Goal: Transaction & Acquisition: Purchase product/service

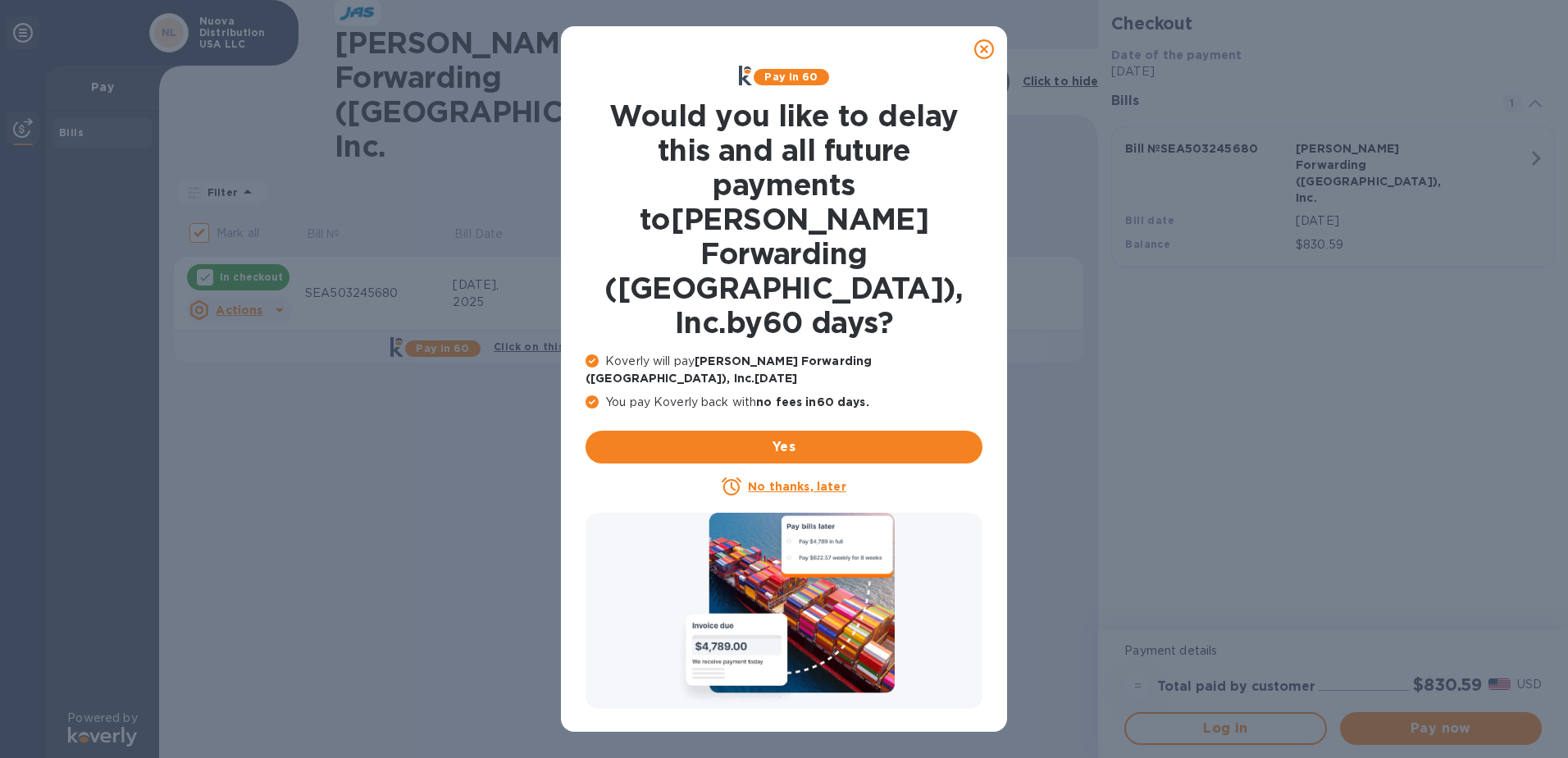
click at [983, 50] on icon at bounding box center [984, 49] width 19 height 19
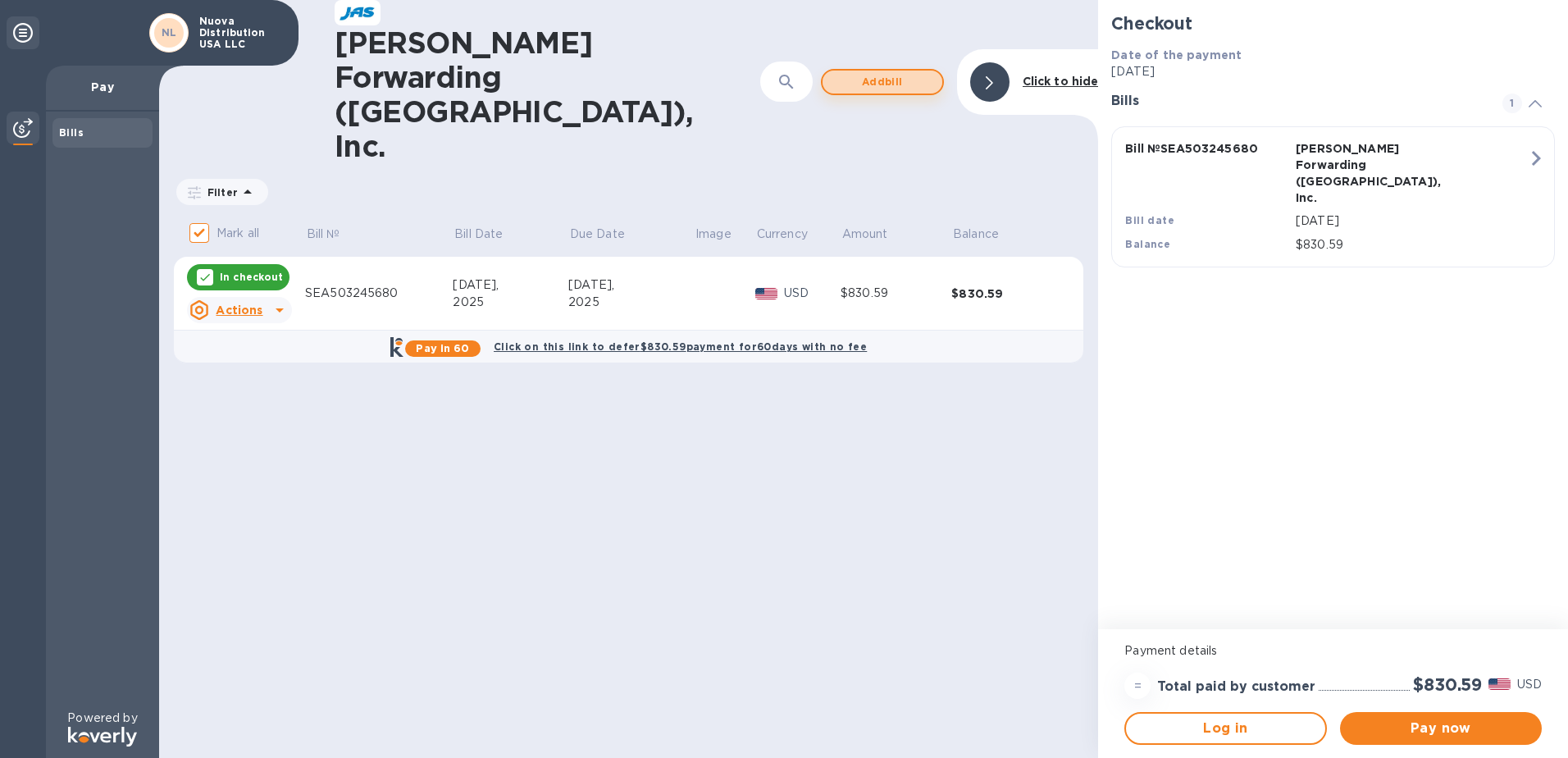
click at [902, 72] on span "Add bill" at bounding box center [883, 82] width 94 height 19
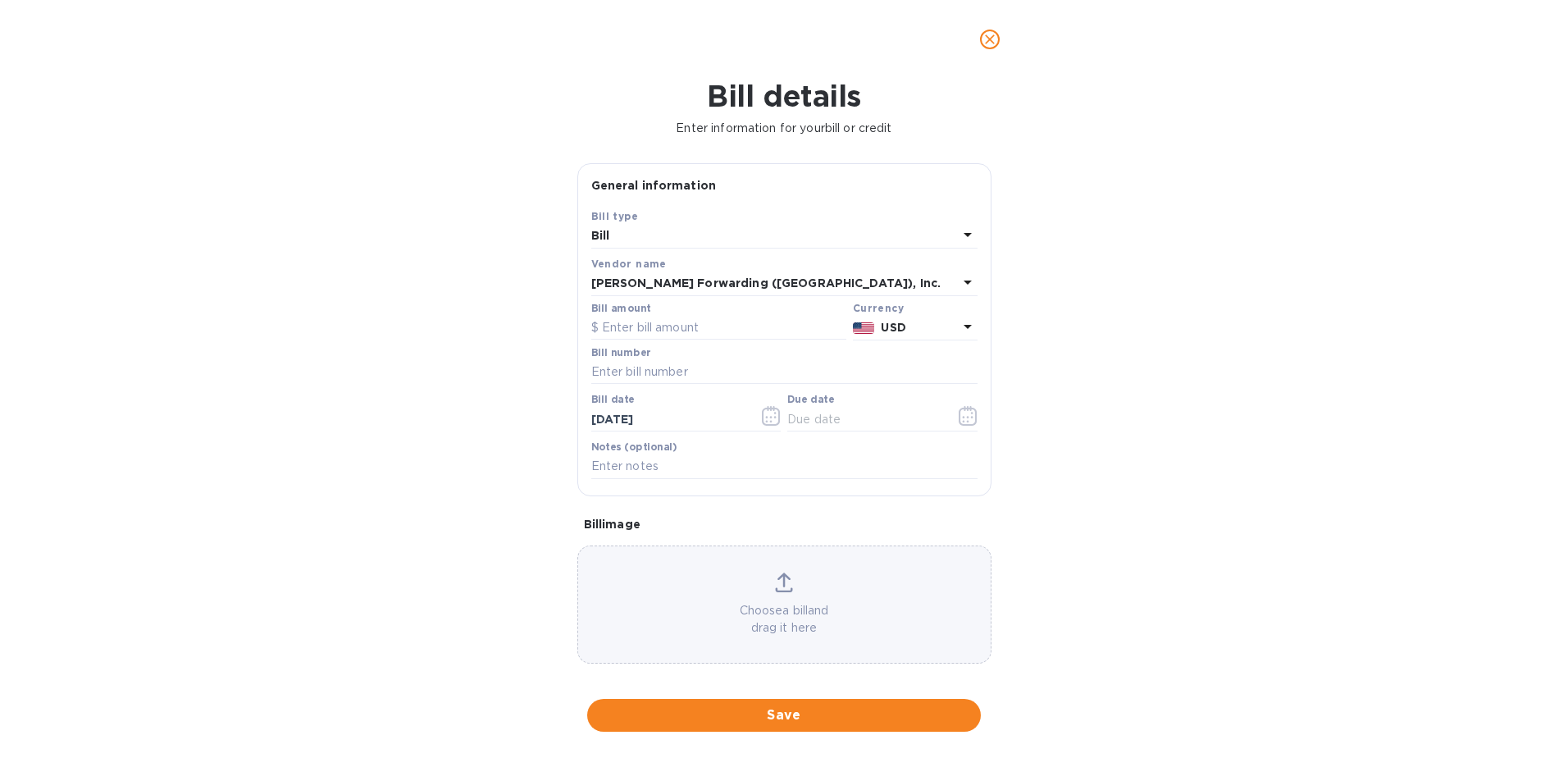
click at [988, 35] on icon "close" at bounding box center [990, 39] width 17 height 17
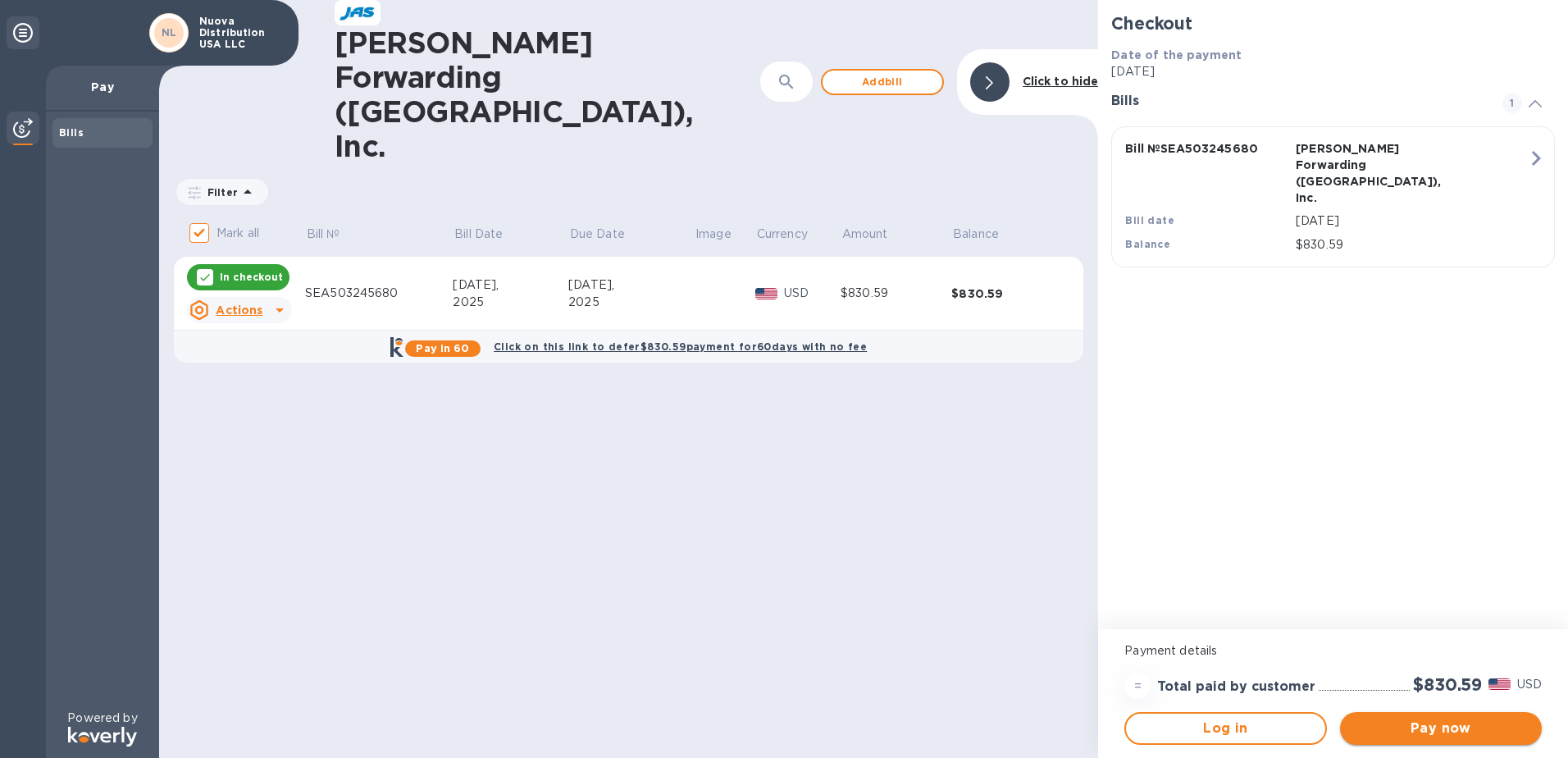
click at [1428, 728] on span "Pay now" at bounding box center [1440, 728] width 175 height 19
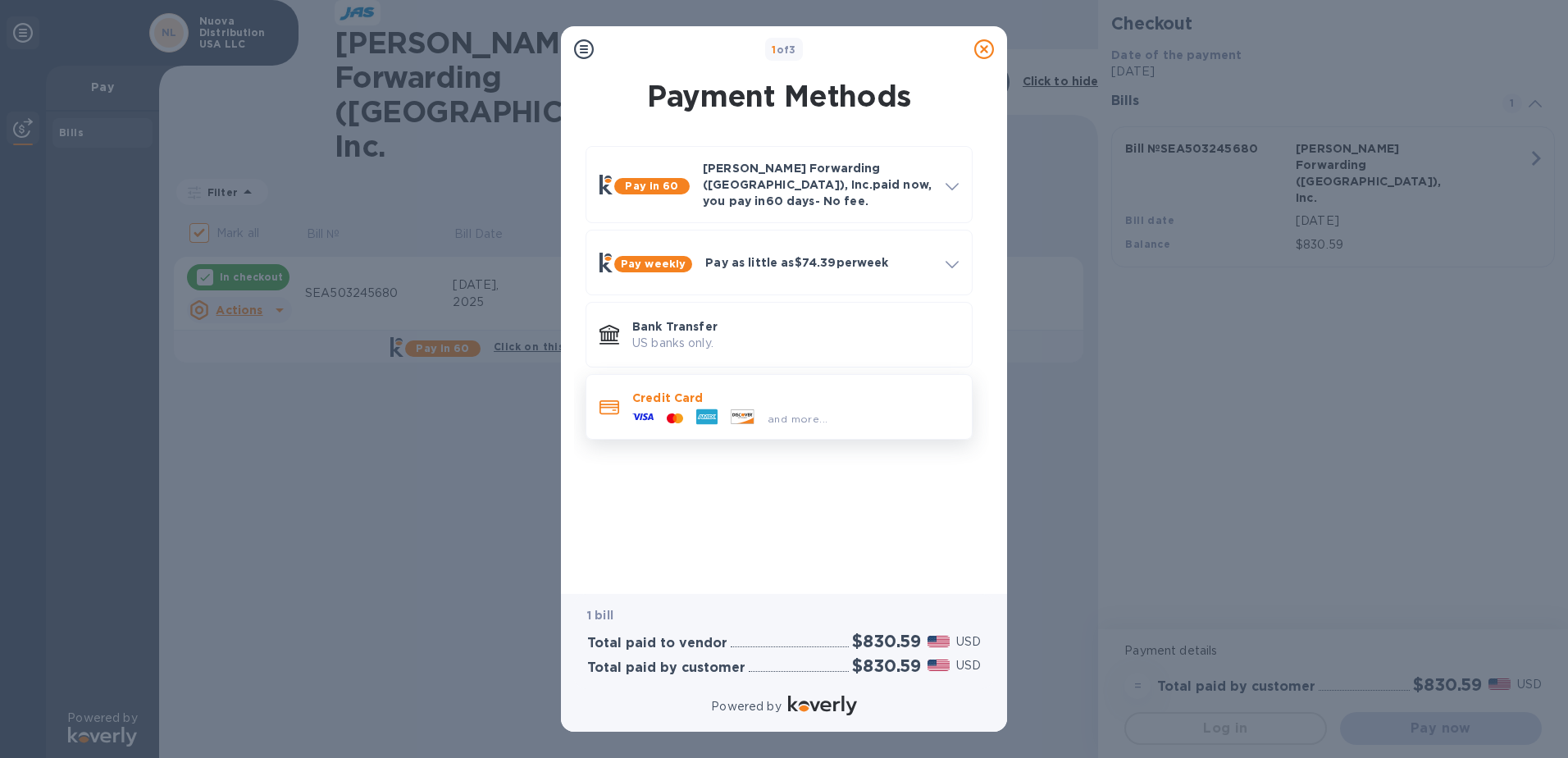
click at [778, 390] on p "Credit Card" at bounding box center [795, 398] width 327 height 17
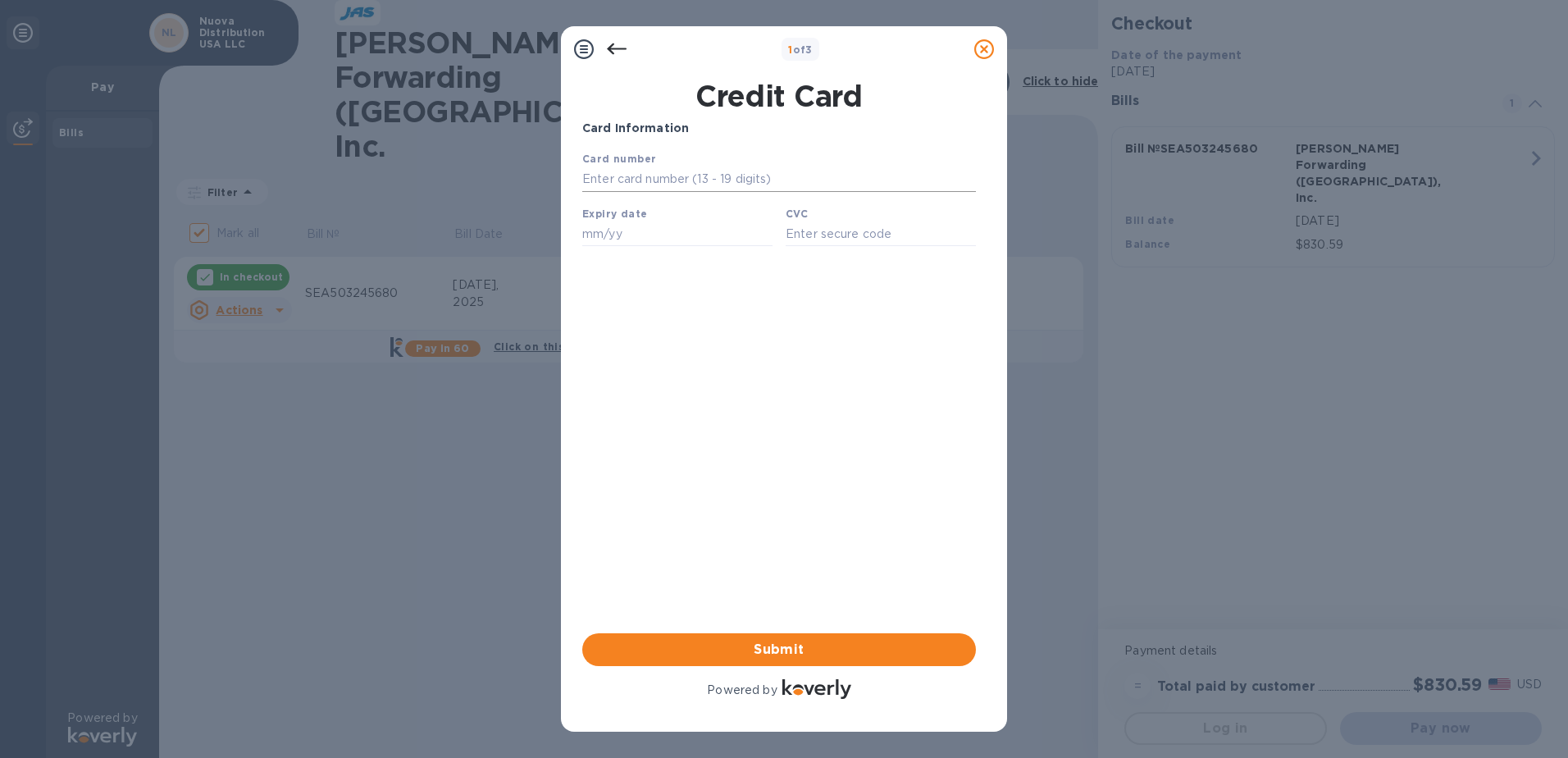
click at [722, 176] on input "text" at bounding box center [779, 179] width 394 height 25
type input "[CREDIT_CARD_NUMBER]"
type input "983"
type input "08/26"
click at [820, 652] on span "Submit" at bounding box center [779, 649] width 368 height 19
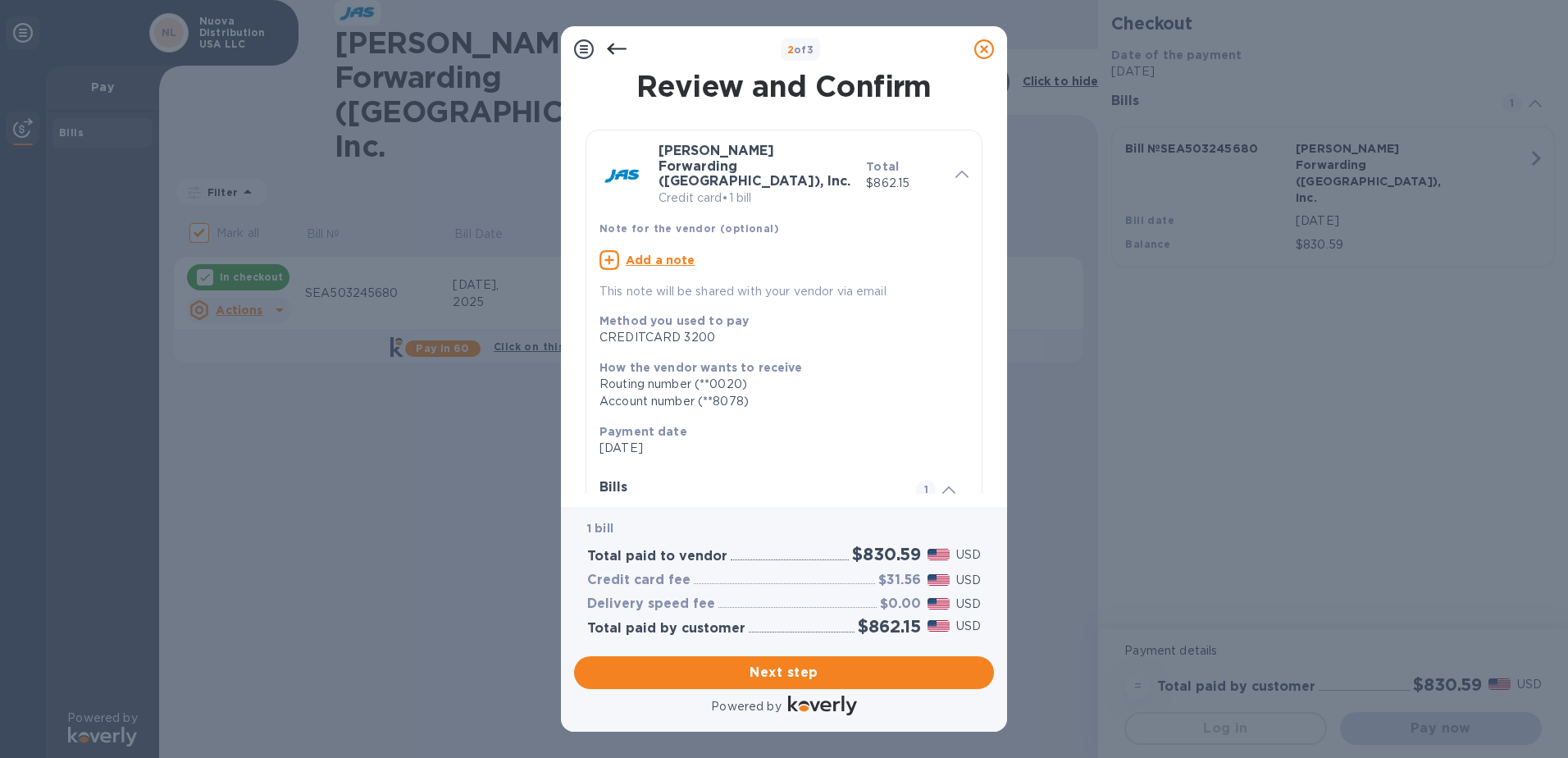
click at [617, 48] on icon at bounding box center [617, 49] width 19 height 19
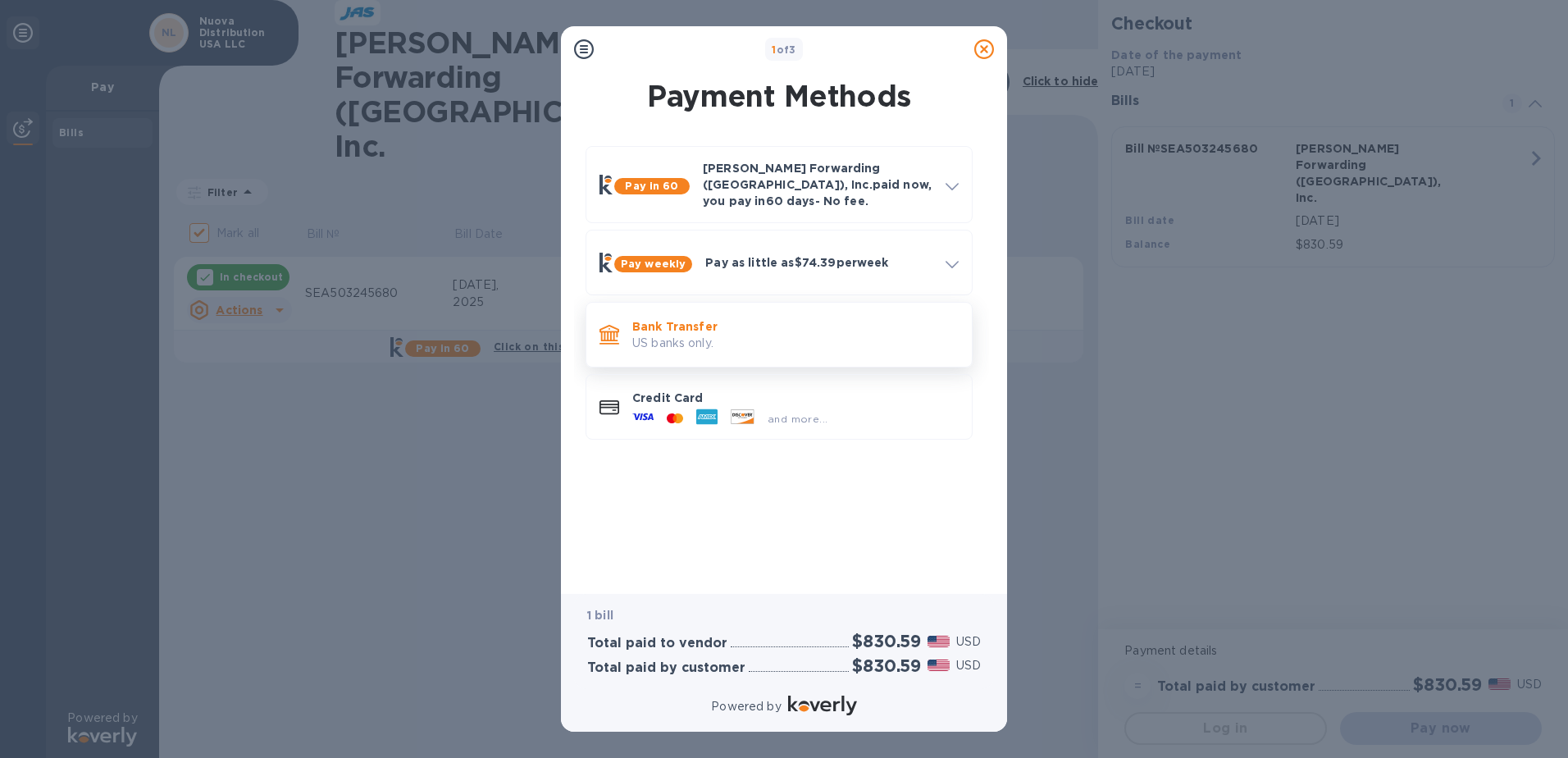
click at [757, 339] on p "US banks only." at bounding box center [795, 343] width 327 height 17
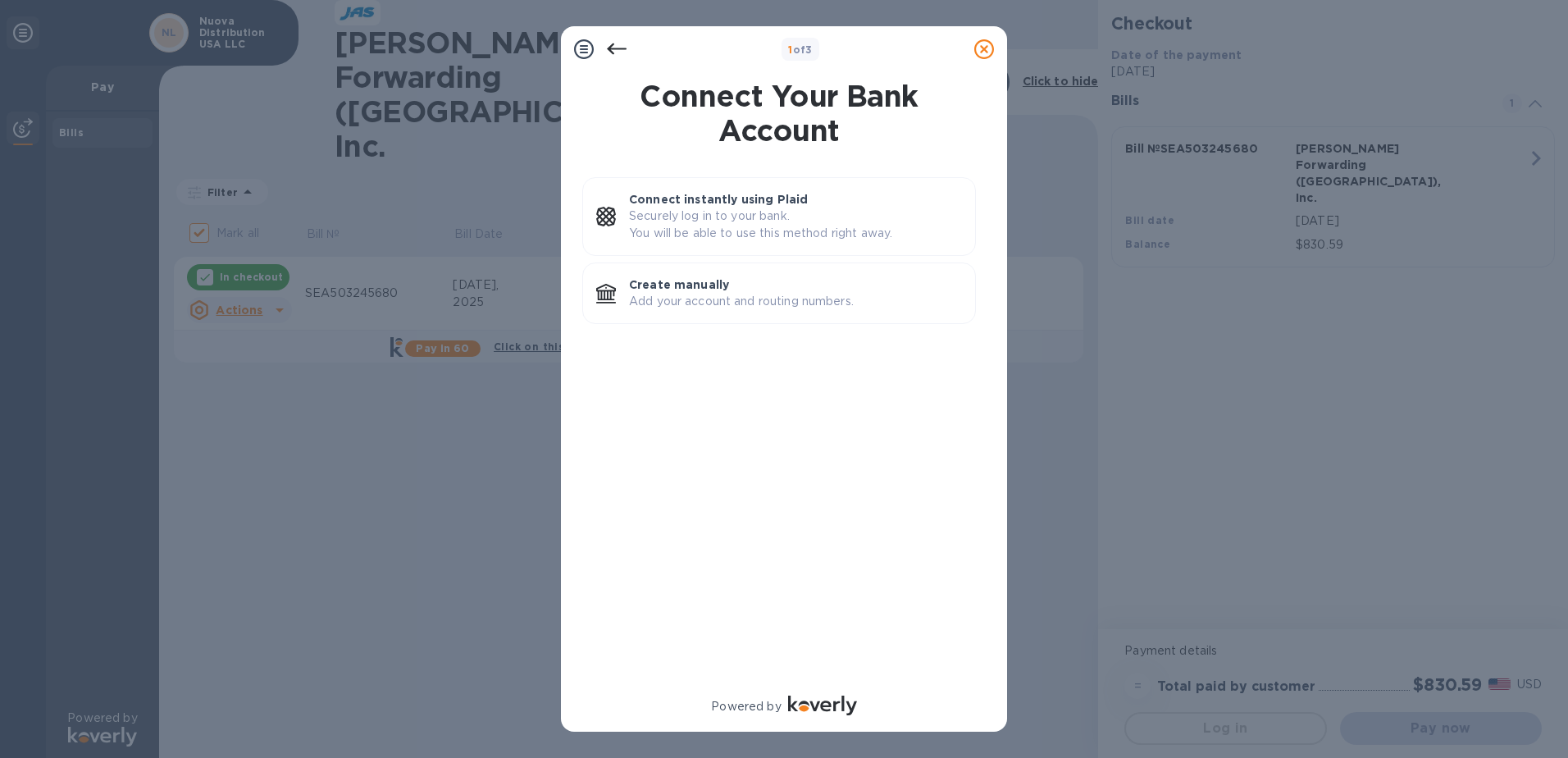
click at [609, 47] on icon at bounding box center [617, 49] width 19 height 12
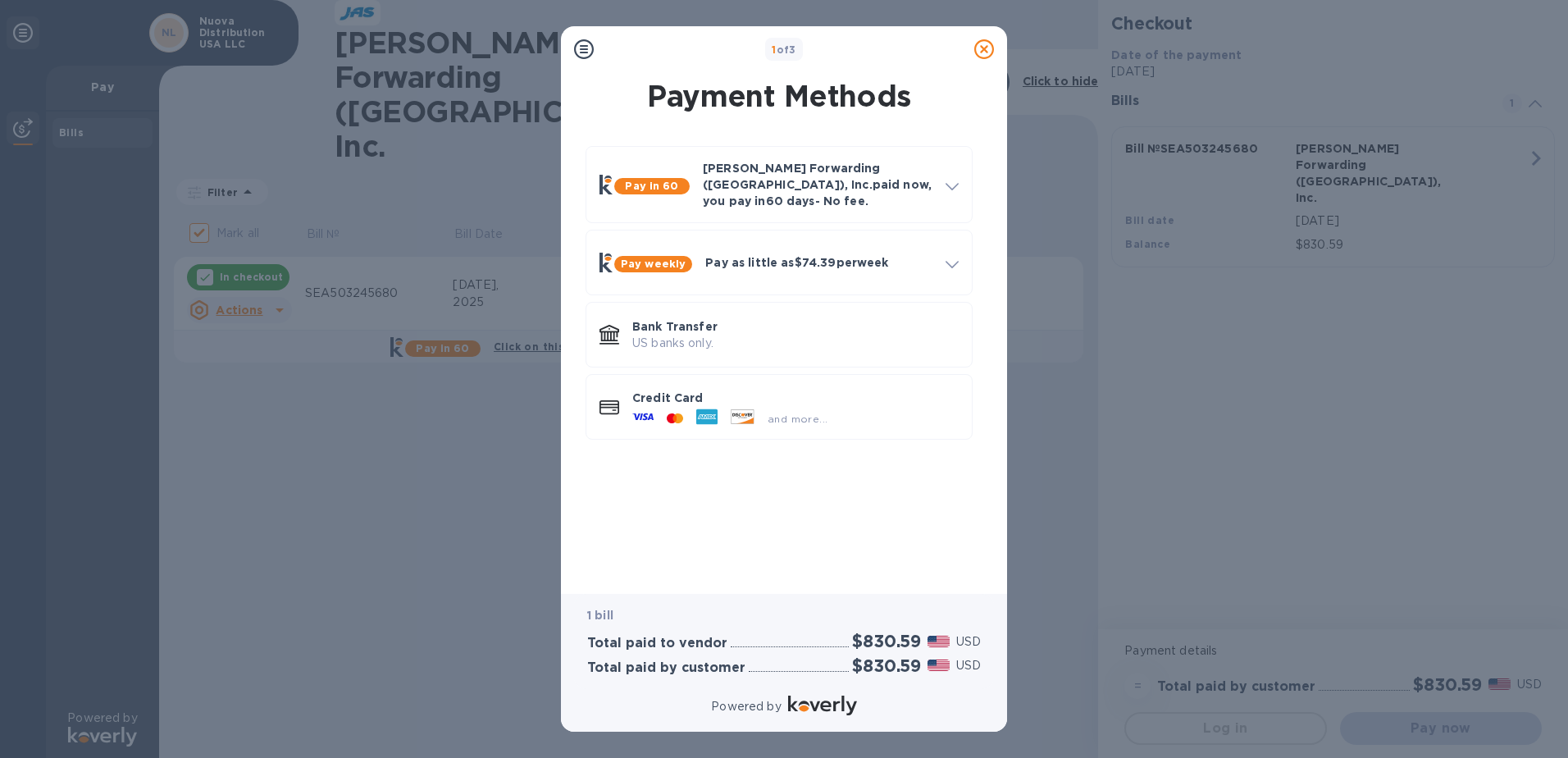
click at [987, 46] on icon at bounding box center [984, 49] width 19 height 19
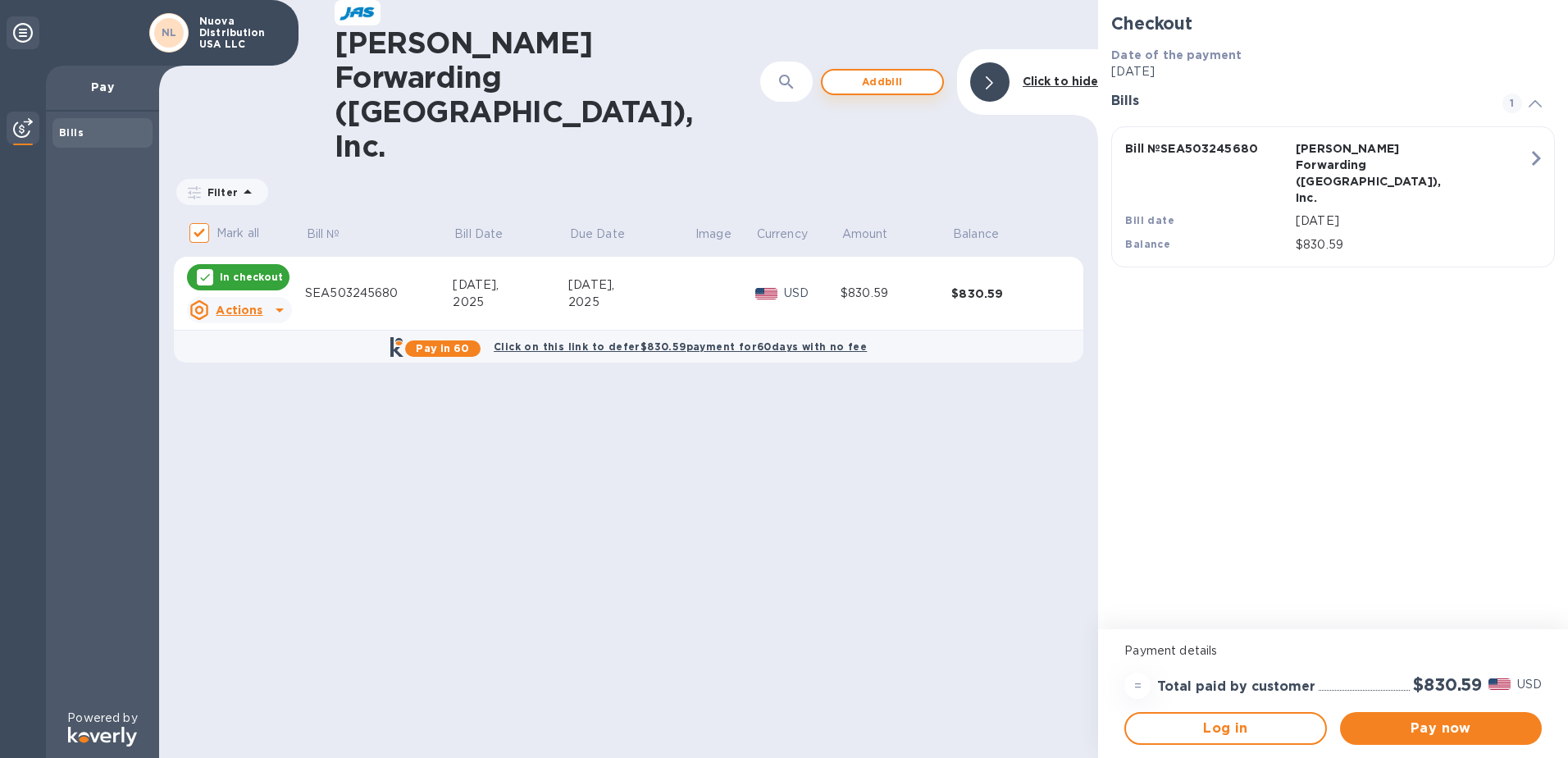
click at [879, 72] on span "Add bill" at bounding box center [883, 82] width 94 height 19
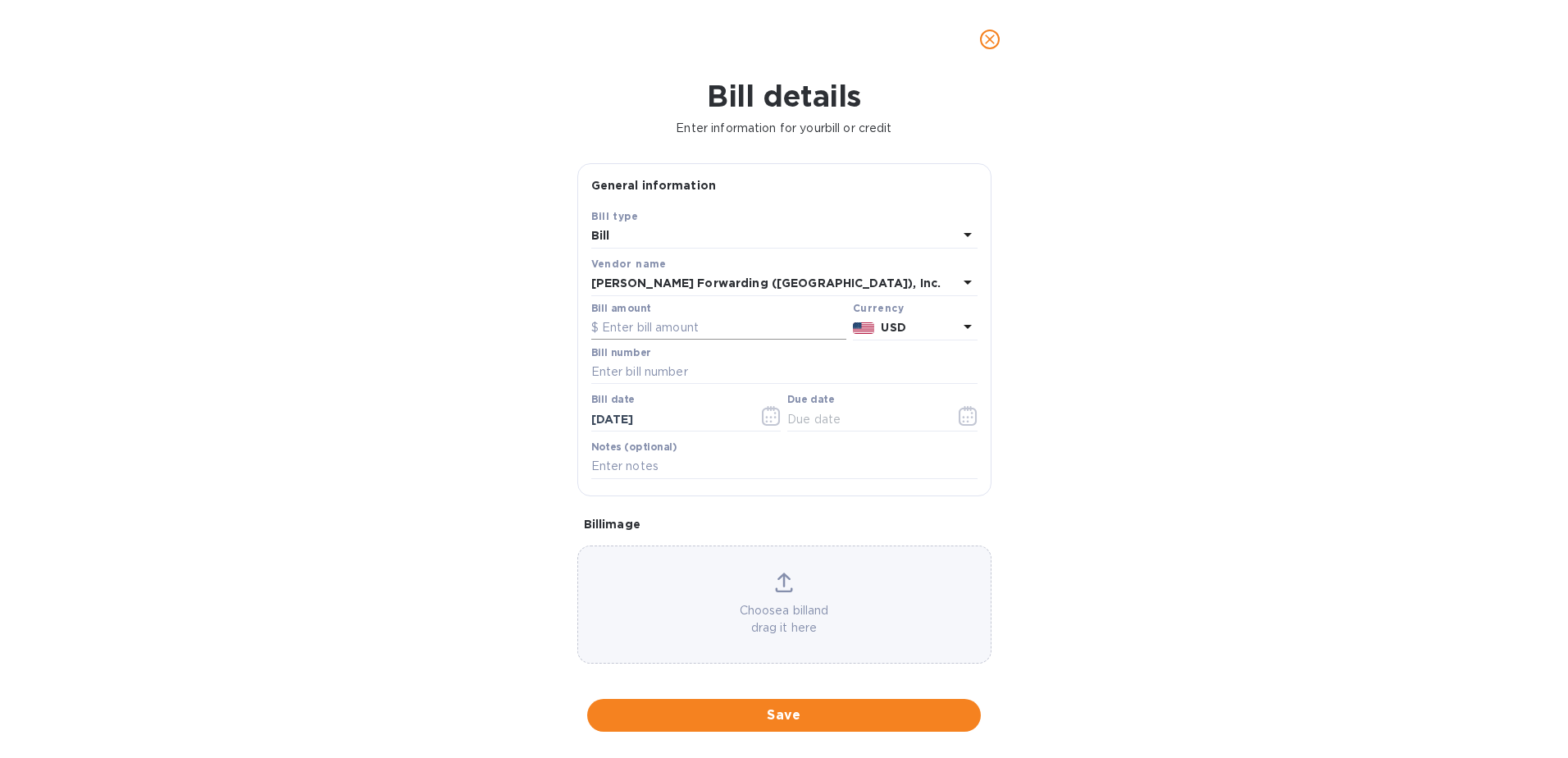
click at [661, 329] on input "text" at bounding box center [719, 328] width 255 height 25
type input "704.32"
type input "S508790600"
type input "6_/__/____"
type input "[DATE]"
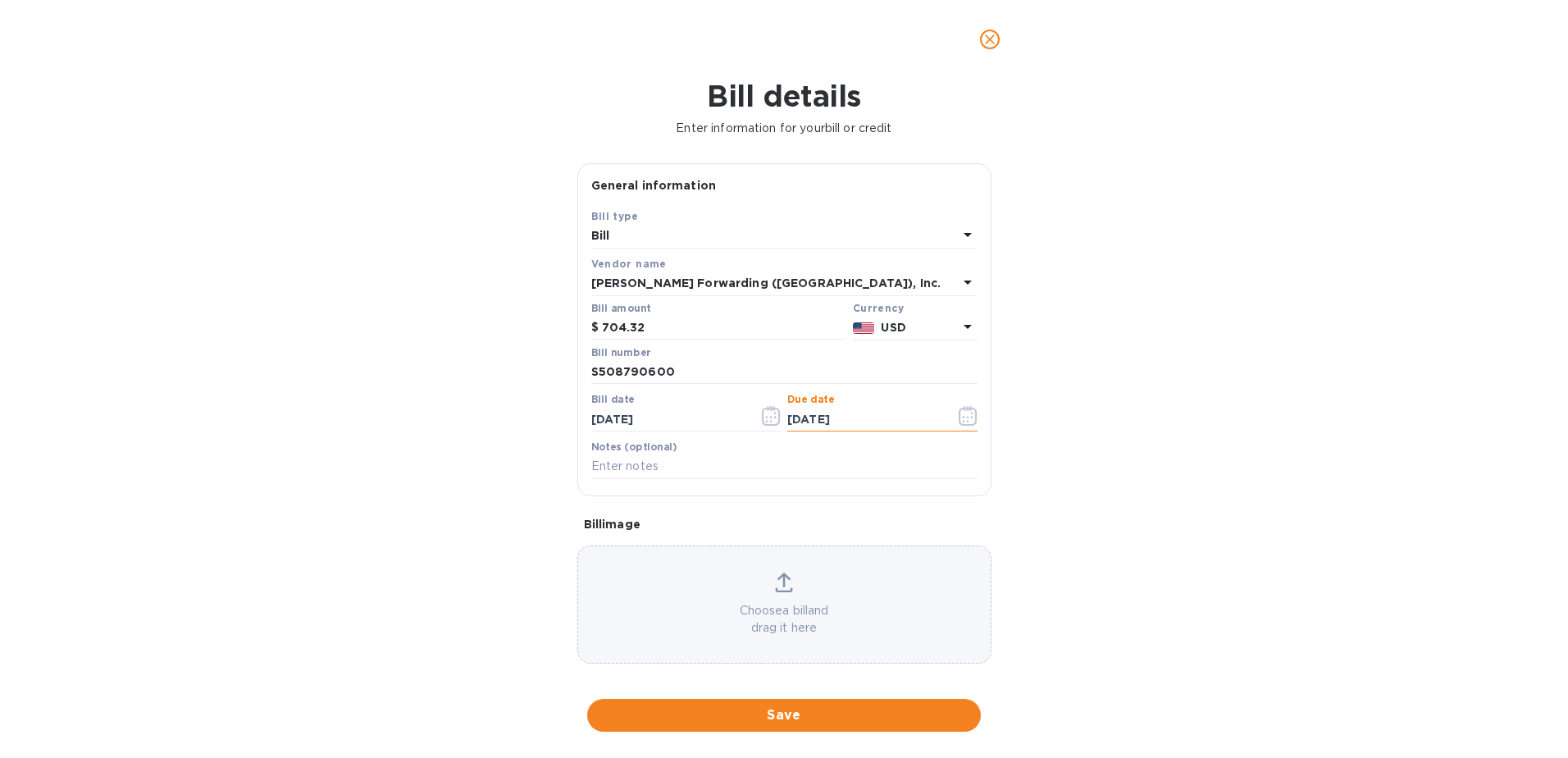
type input "[DATE]"
type input "SEA503281344"
click at [837, 717] on span "Save" at bounding box center [784, 715] width 368 height 19
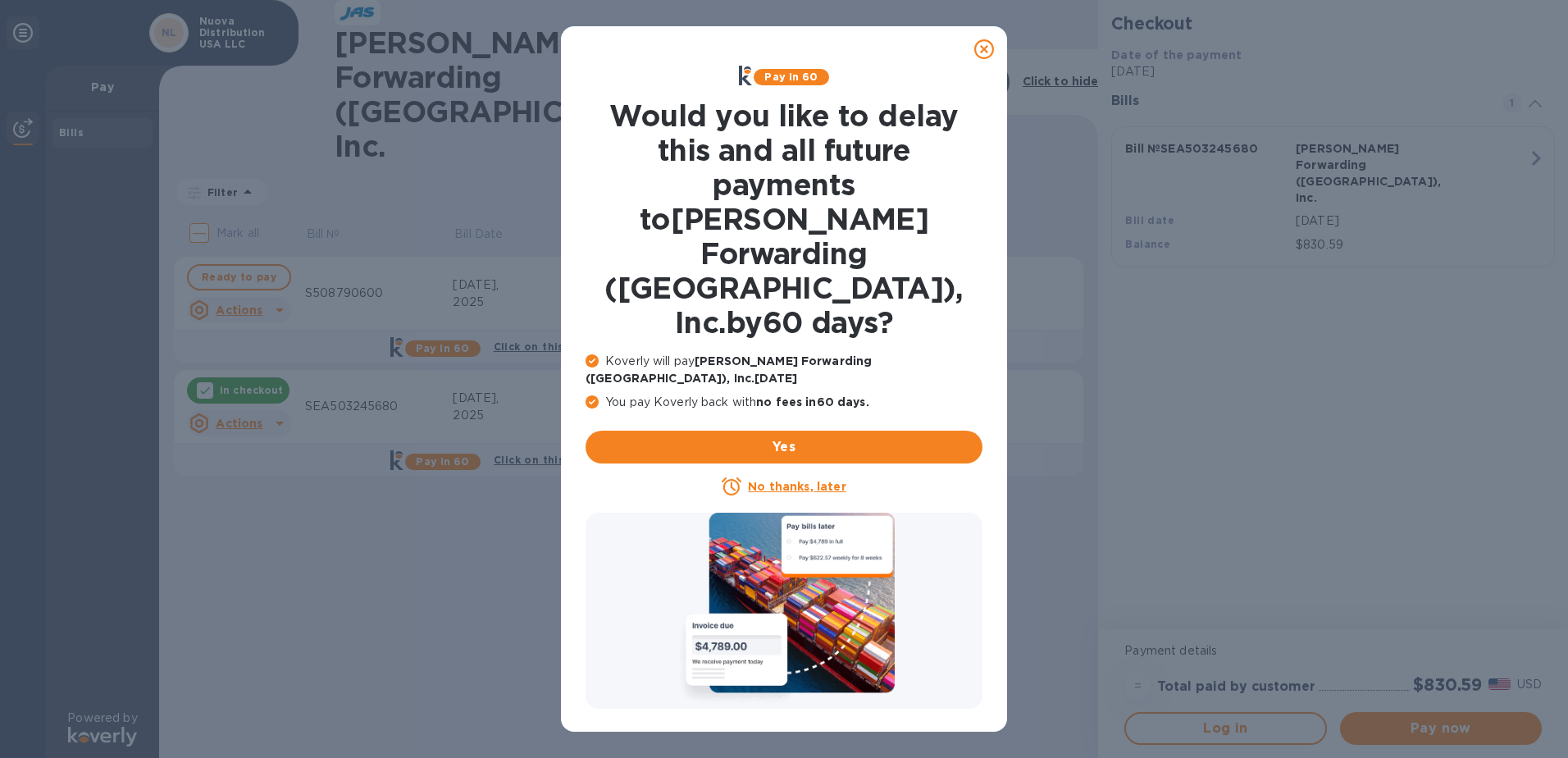
click at [775, 480] on u "No thanks, later" at bounding box center [796, 486] width 97 height 13
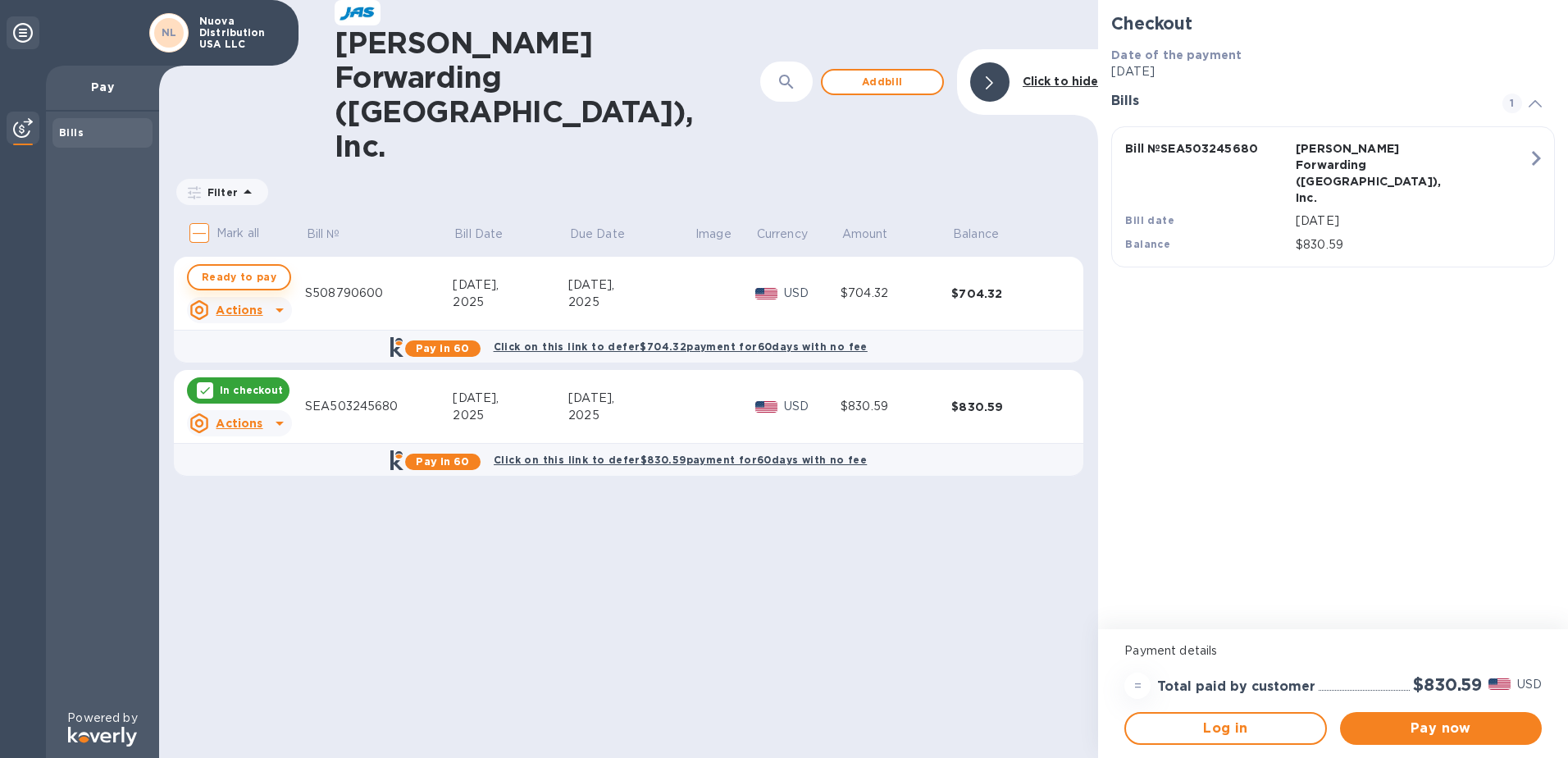
click at [209, 267] on span "Ready to pay" at bounding box center [239, 276] width 74 height 19
checkbox input "true"
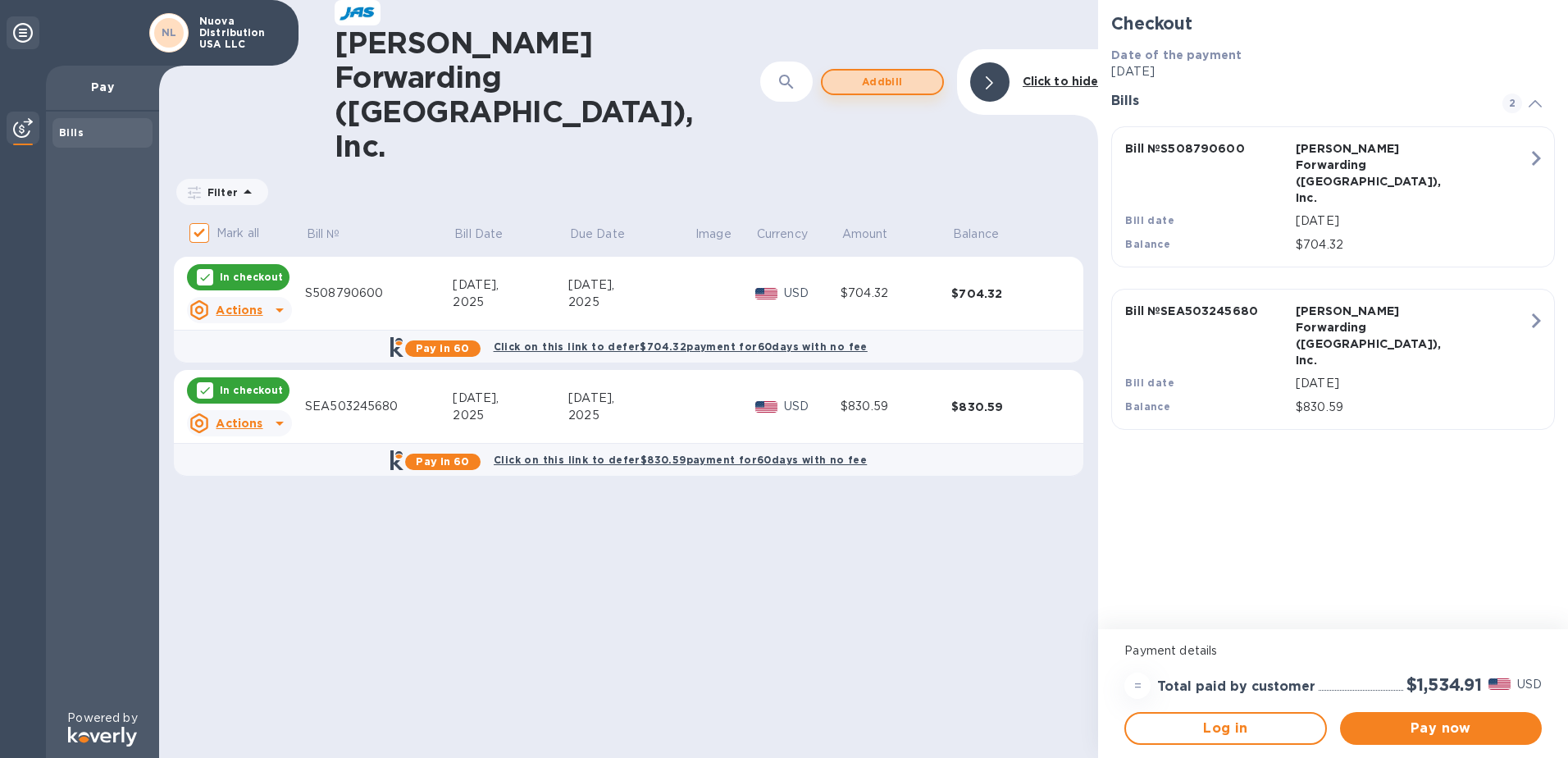
click at [899, 72] on span "Add bill" at bounding box center [883, 82] width 94 height 19
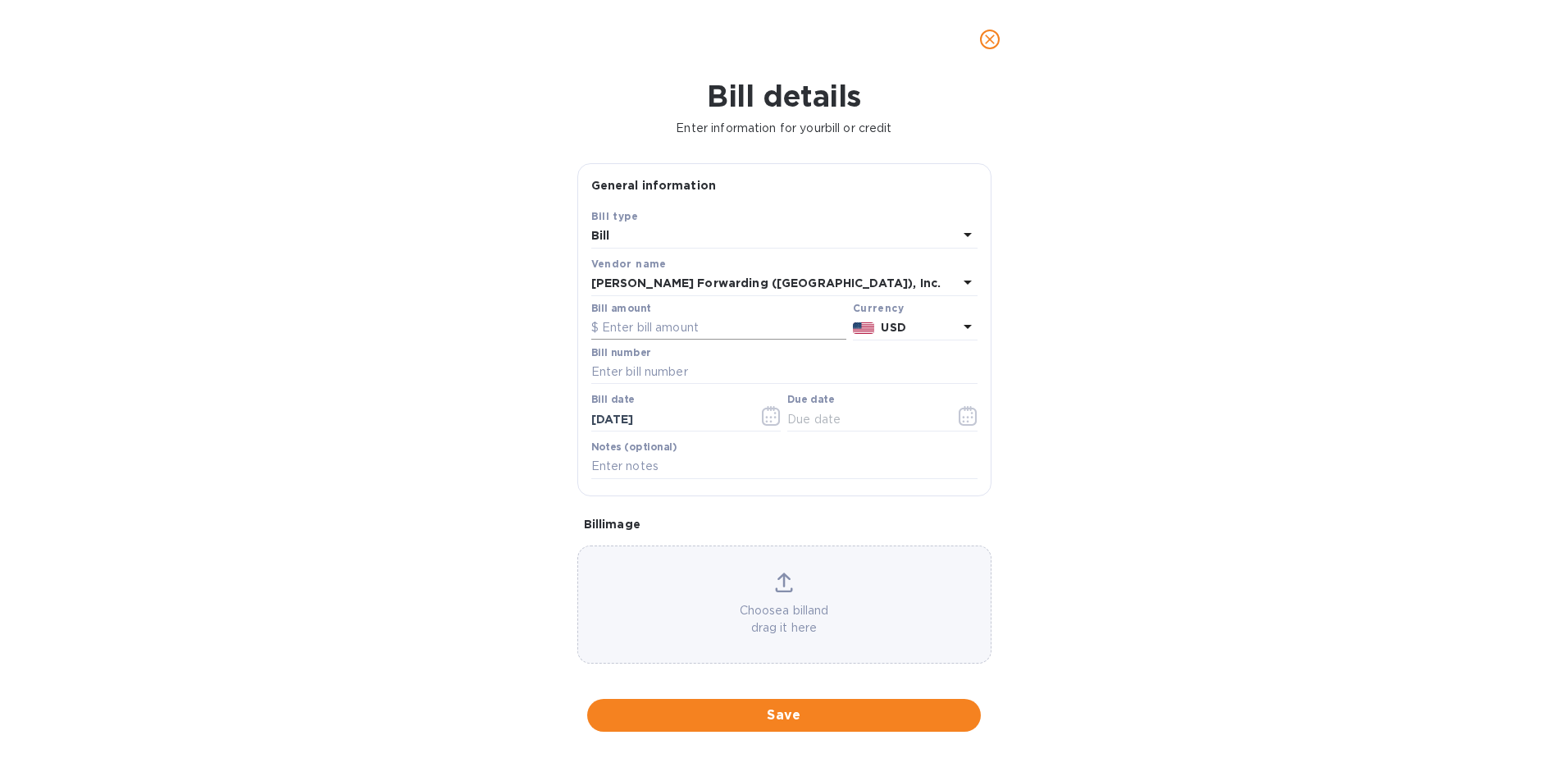
click at [645, 329] on input "text" at bounding box center [719, 328] width 255 height 25
type input "508,833,395"
type input "835.85"
type input "S508833395"
type input "6_/__/____"
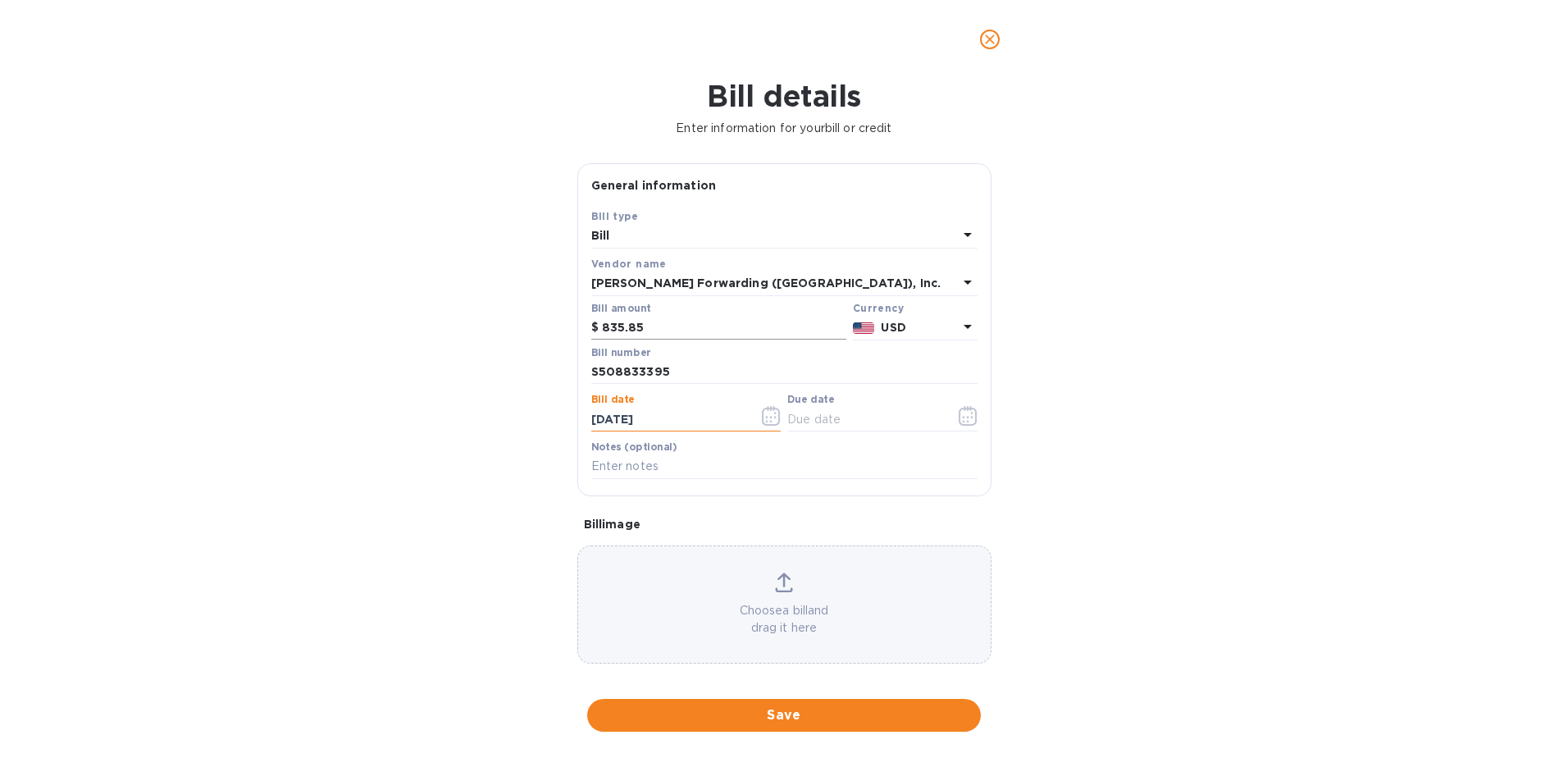
type input "[DATE]"
type input "SEA503293212"
click at [888, 708] on span "Save" at bounding box center [784, 715] width 368 height 19
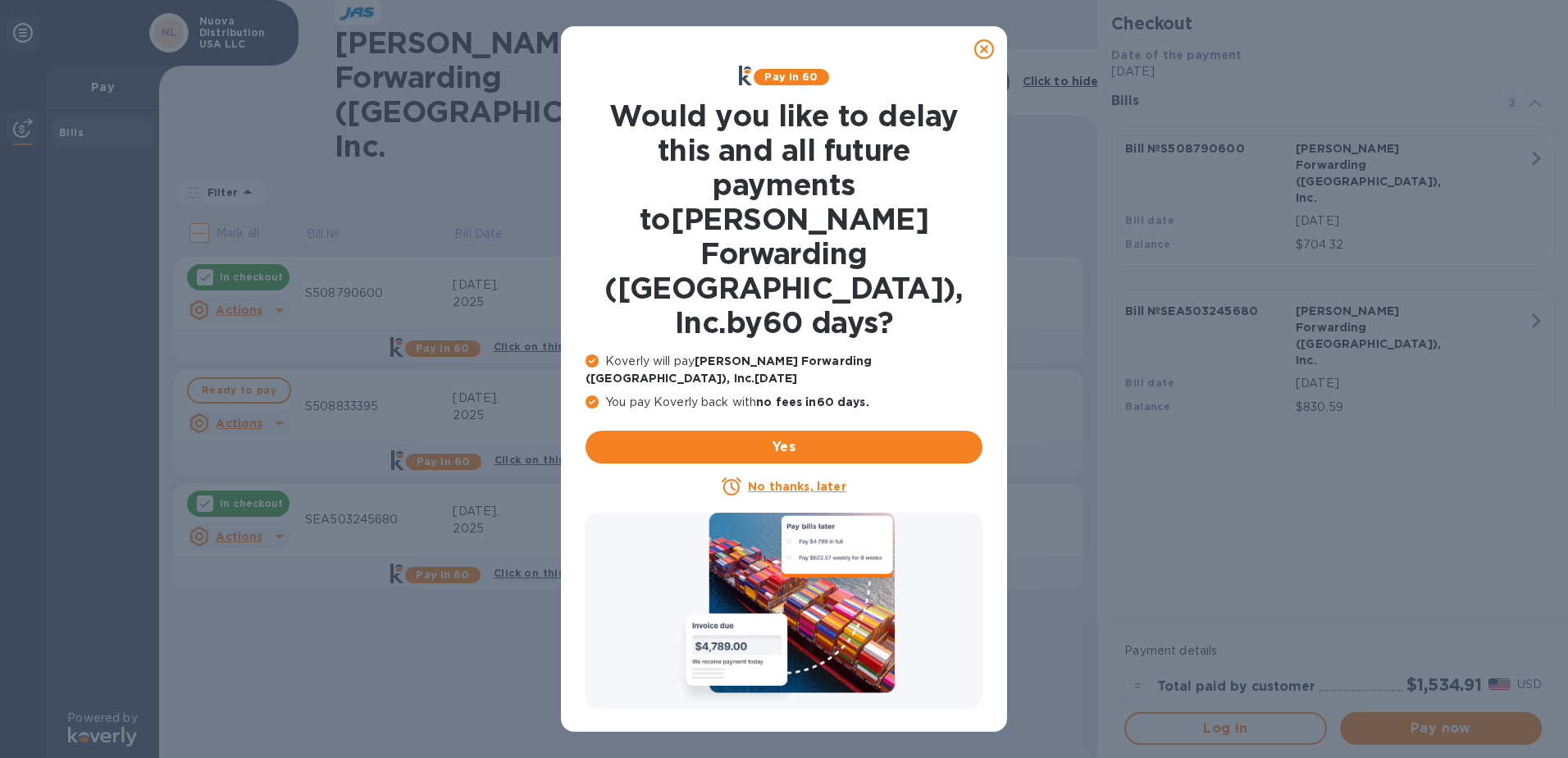
click at [984, 46] on icon at bounding box center [984, 49] width 19 height 19
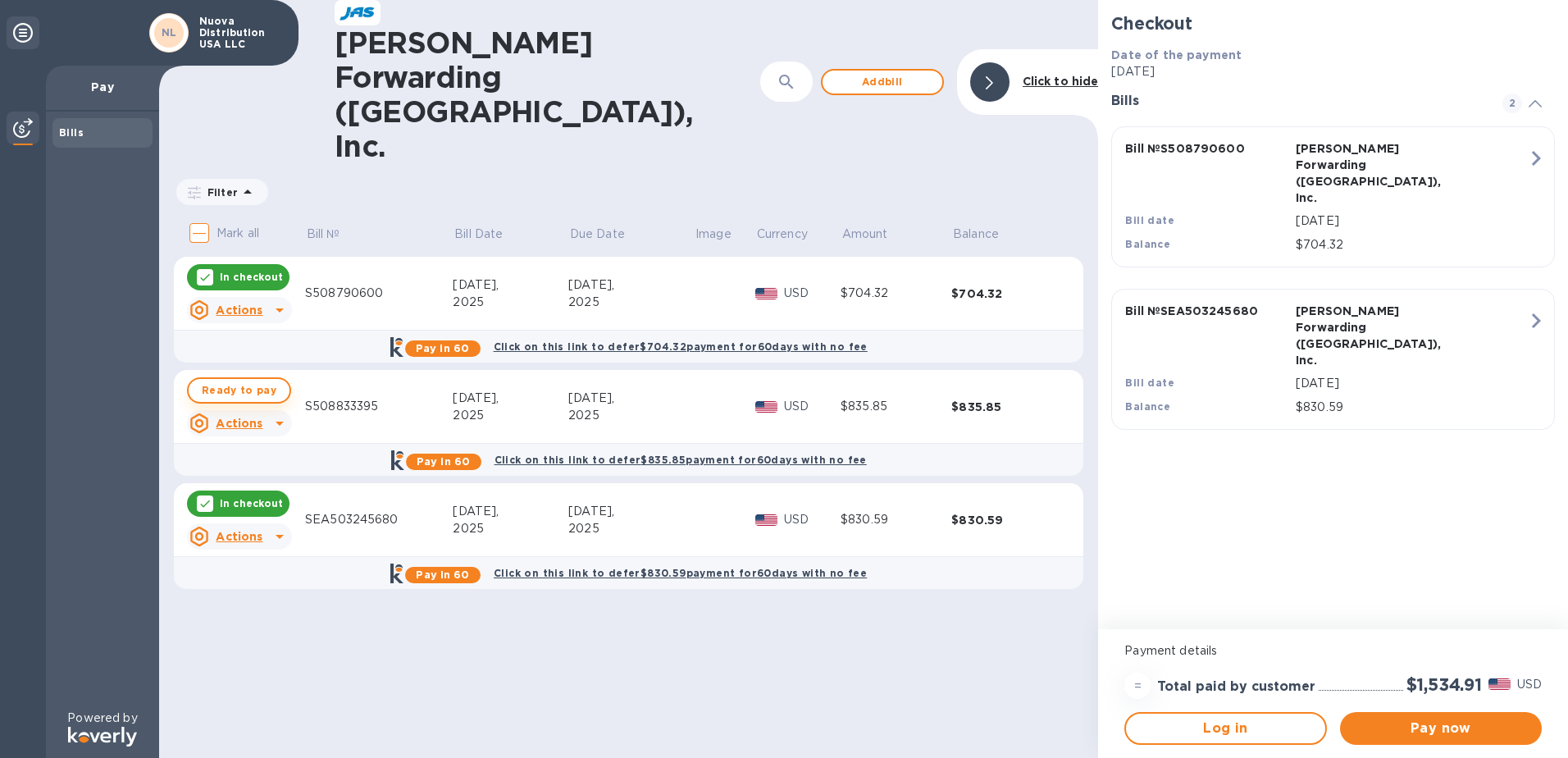
click at [239, 381] on span "Ready to pay" at bounding box center [239, 390] width 74 height 19
checkbox input "true"
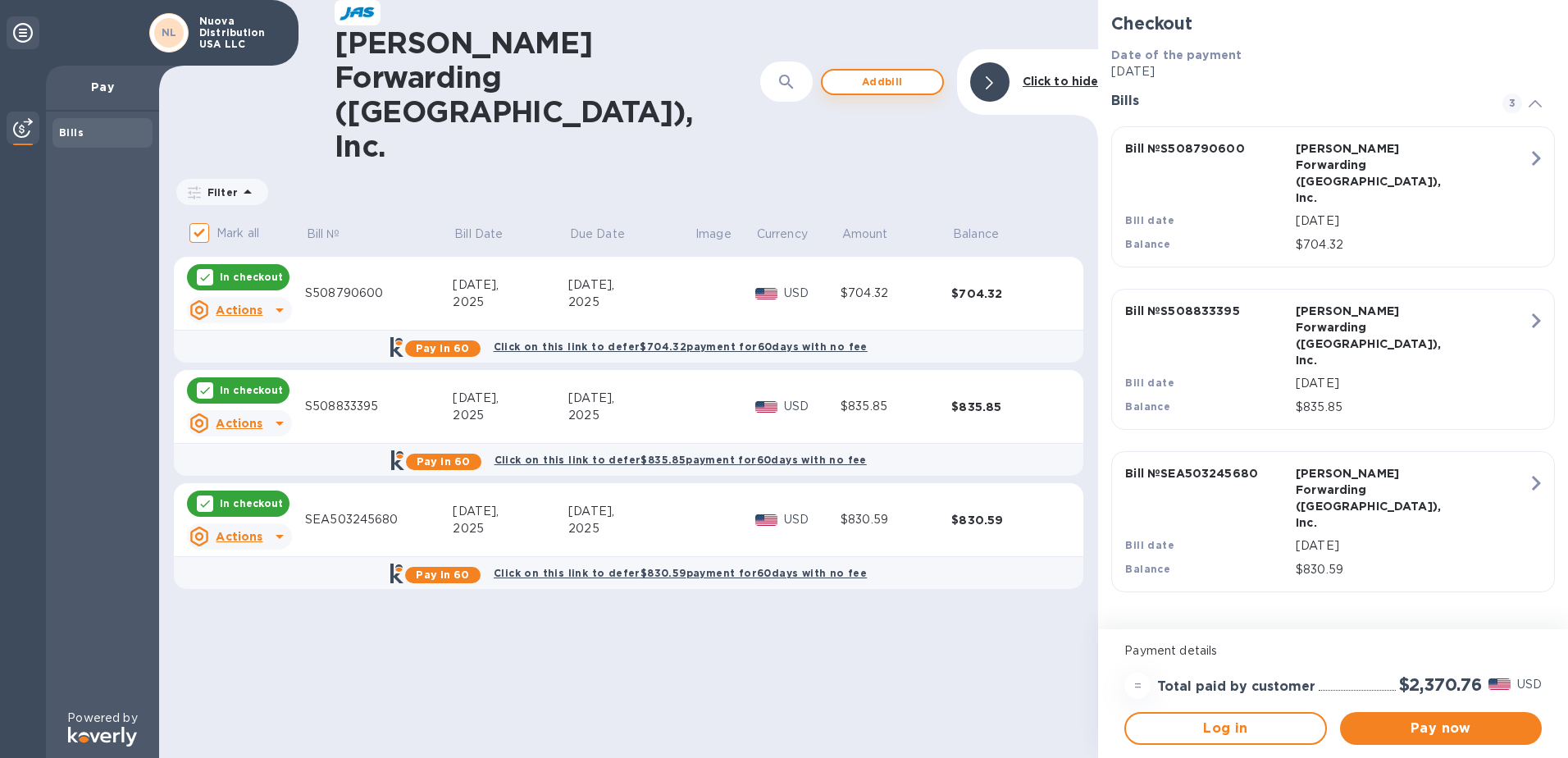
click at [872, 72] on span "Add bill" at bounding box center [883, 82] width 94 height 19
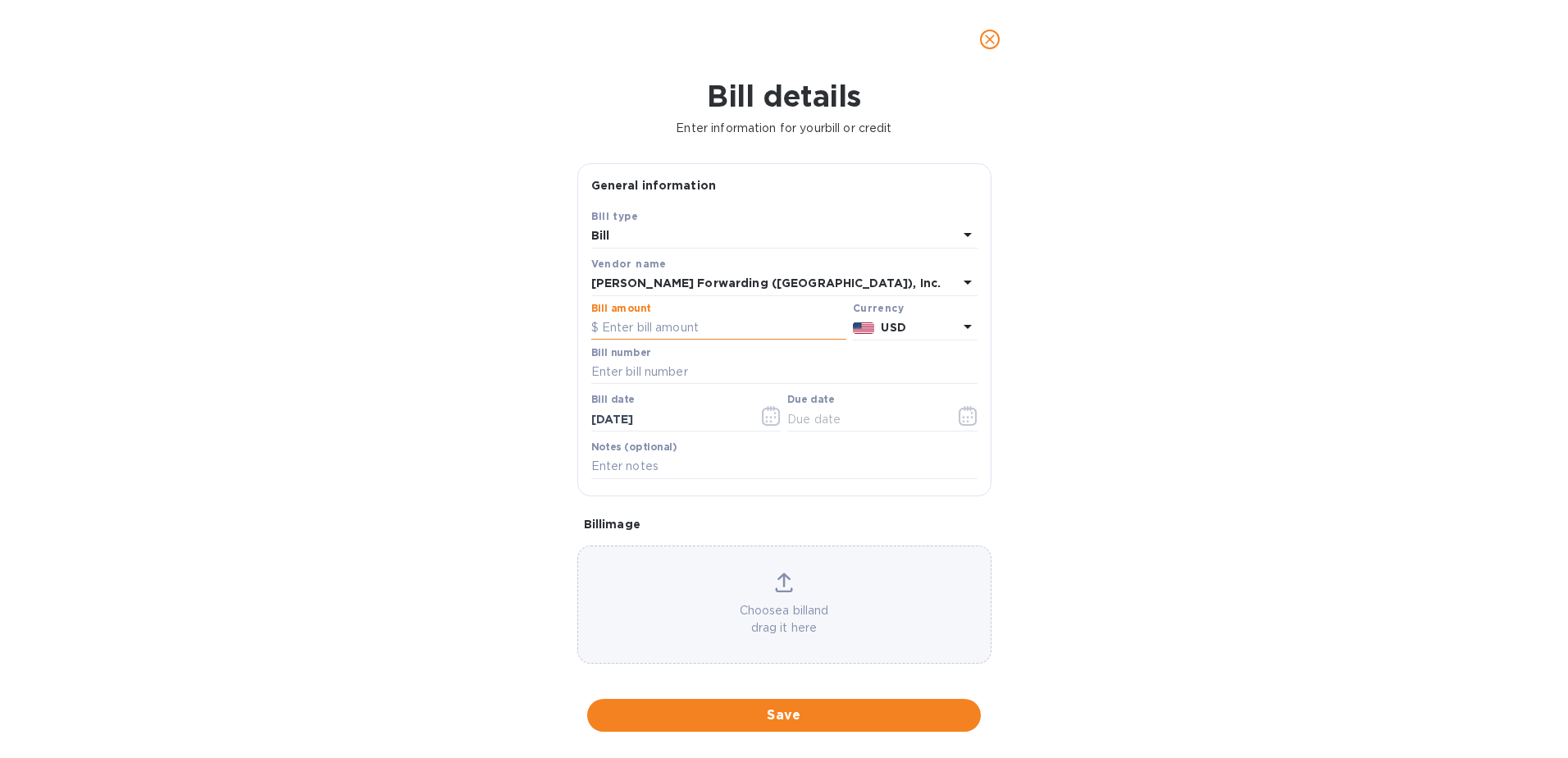
click at [710, 330] on input "text" at bounding box center [719, 328] width 255 height 25
type input "866.49"
type input "S508874881"
type input "7_/__/____"
type input "[DATE]"
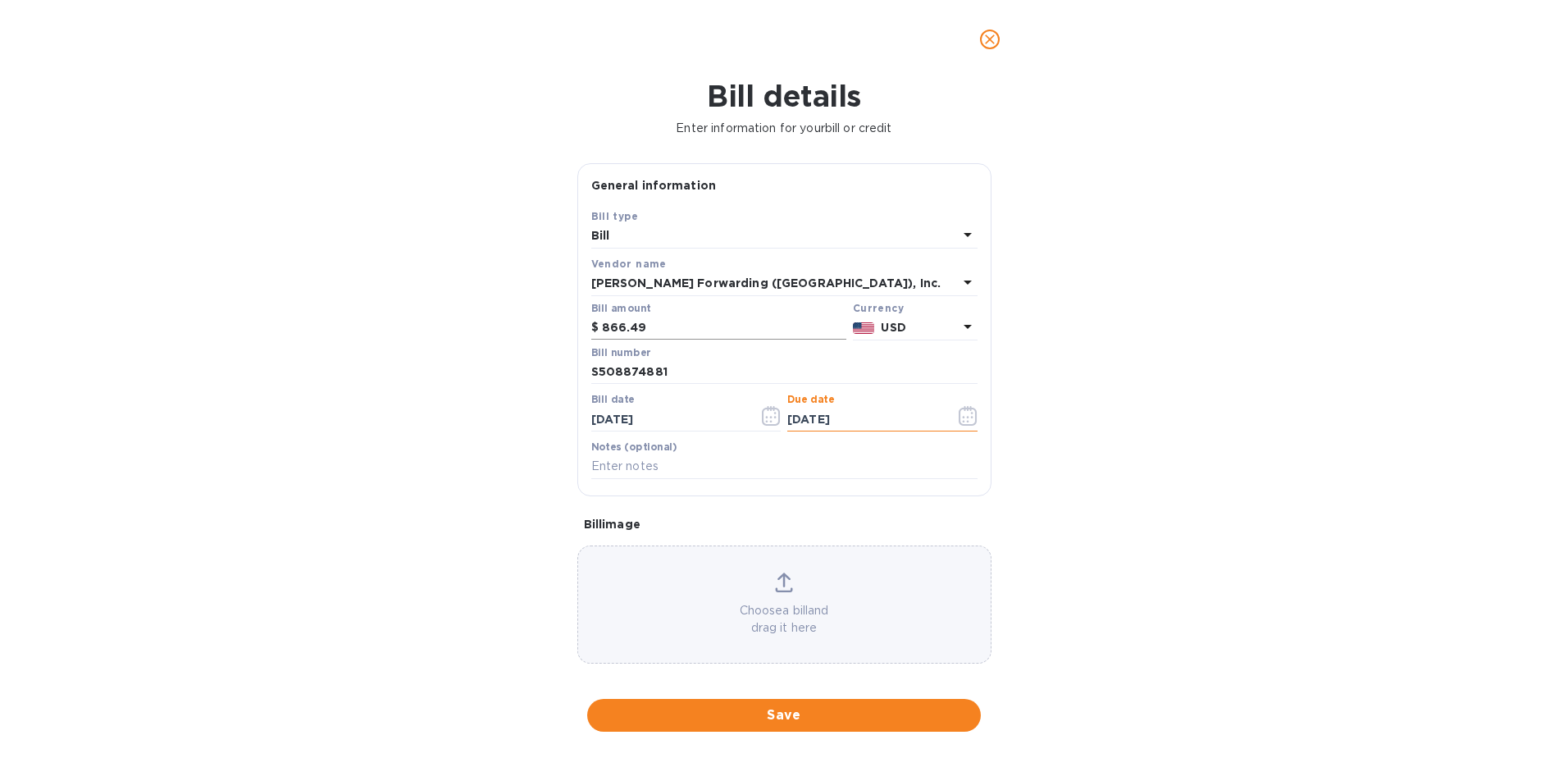
type input "[DATE]"
type input "SEA503307809"
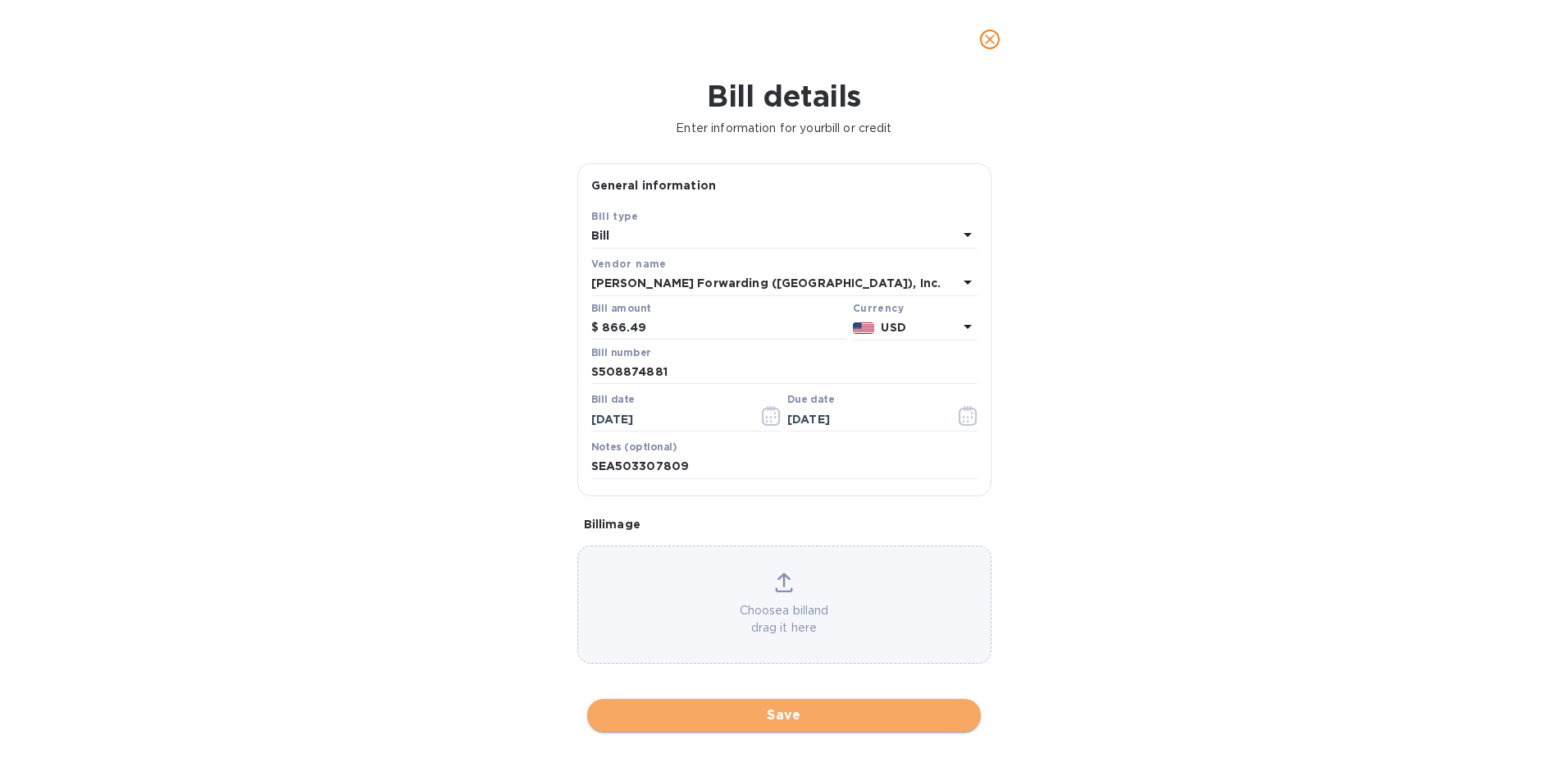
click at [818, 717] on span "Save" at bounding box center [784, 715] width 368 height 19
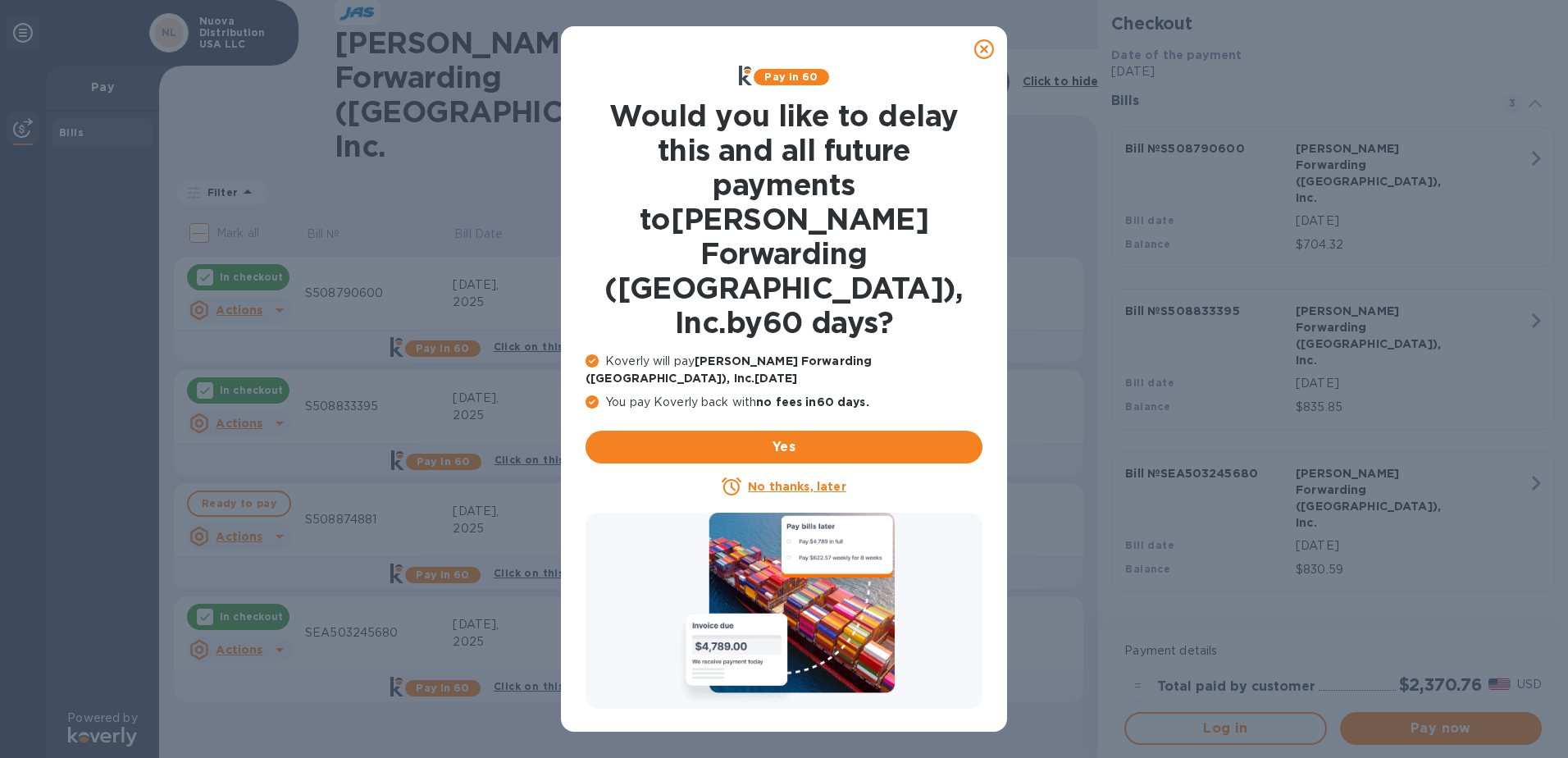
click at [805, 480] on u "No thanks, later" at bounding box center [796, 486] width 97 height 13
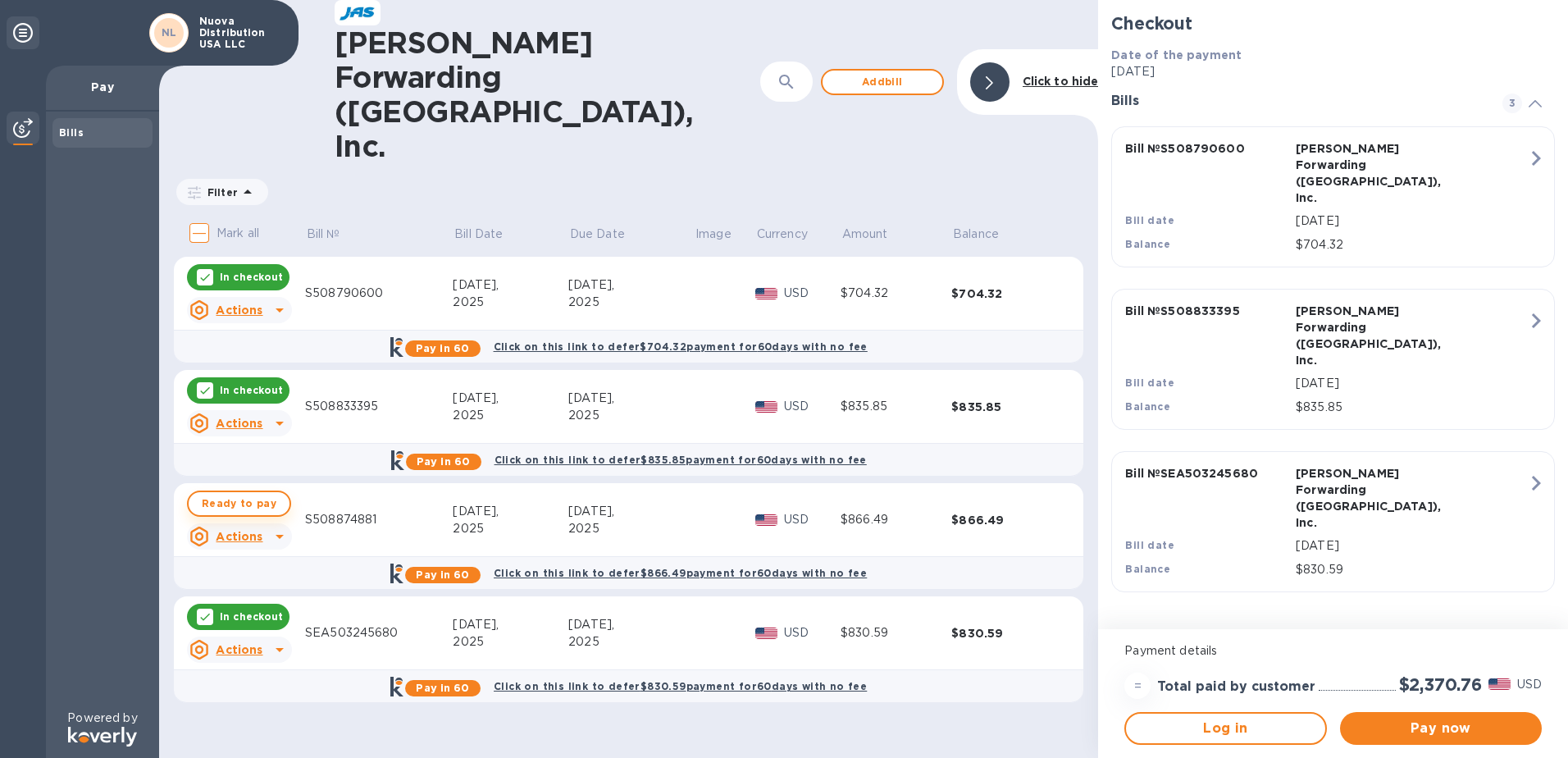
click at [223, 494] on span "Ready to pay" at bounding box center [239, 503] width 74 height 19
checkbox input "true"
click at [881, 72] on span "Add bill" at bounding box center [883, 82] width 94 height 19
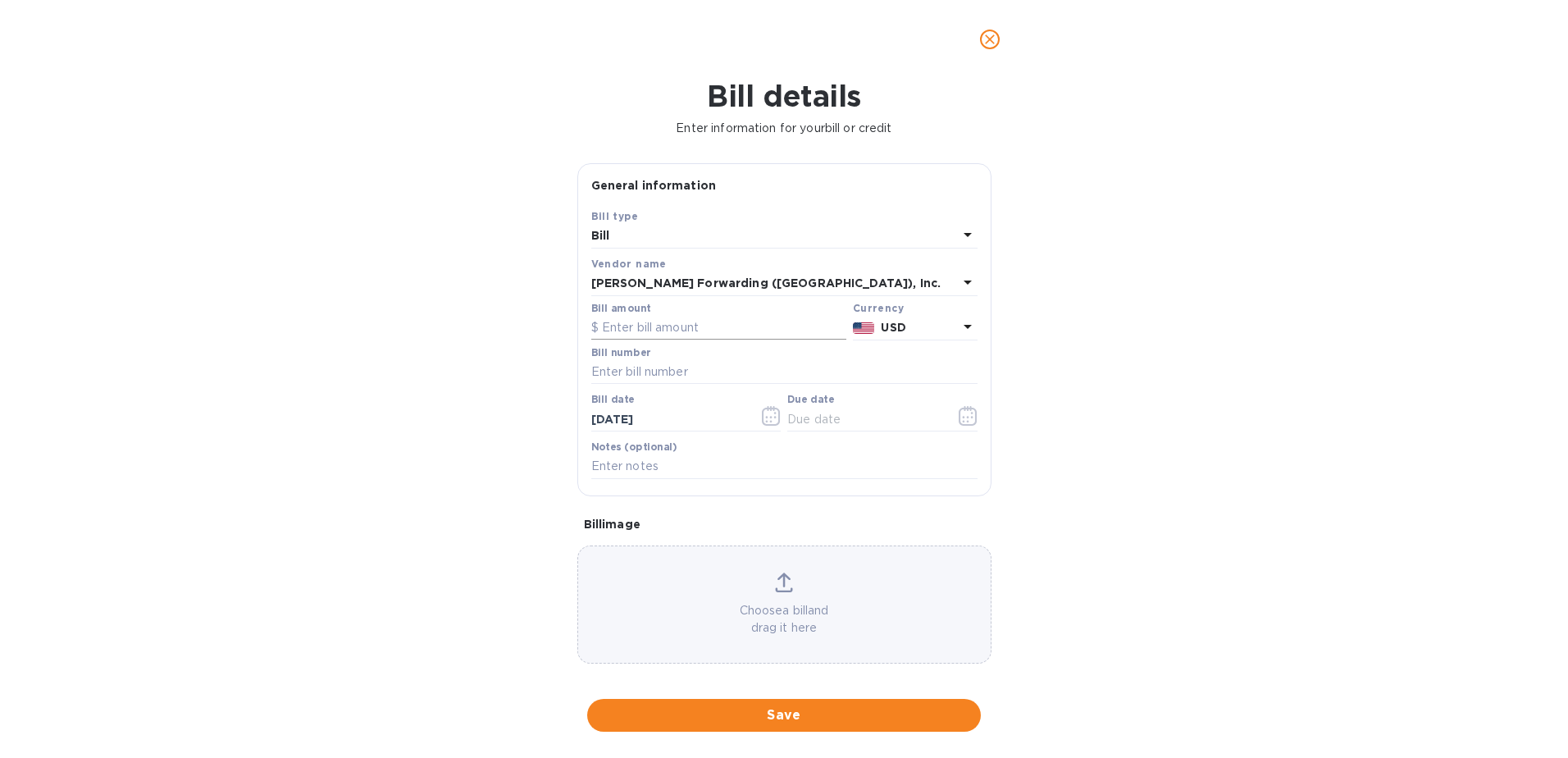
click at [675, 337] on input "text" at bounding box center [719, 328] width 255 height 25
type input "731.53"
type input "S508919494"
type input "7_/__/____"
type input "[DATE]"
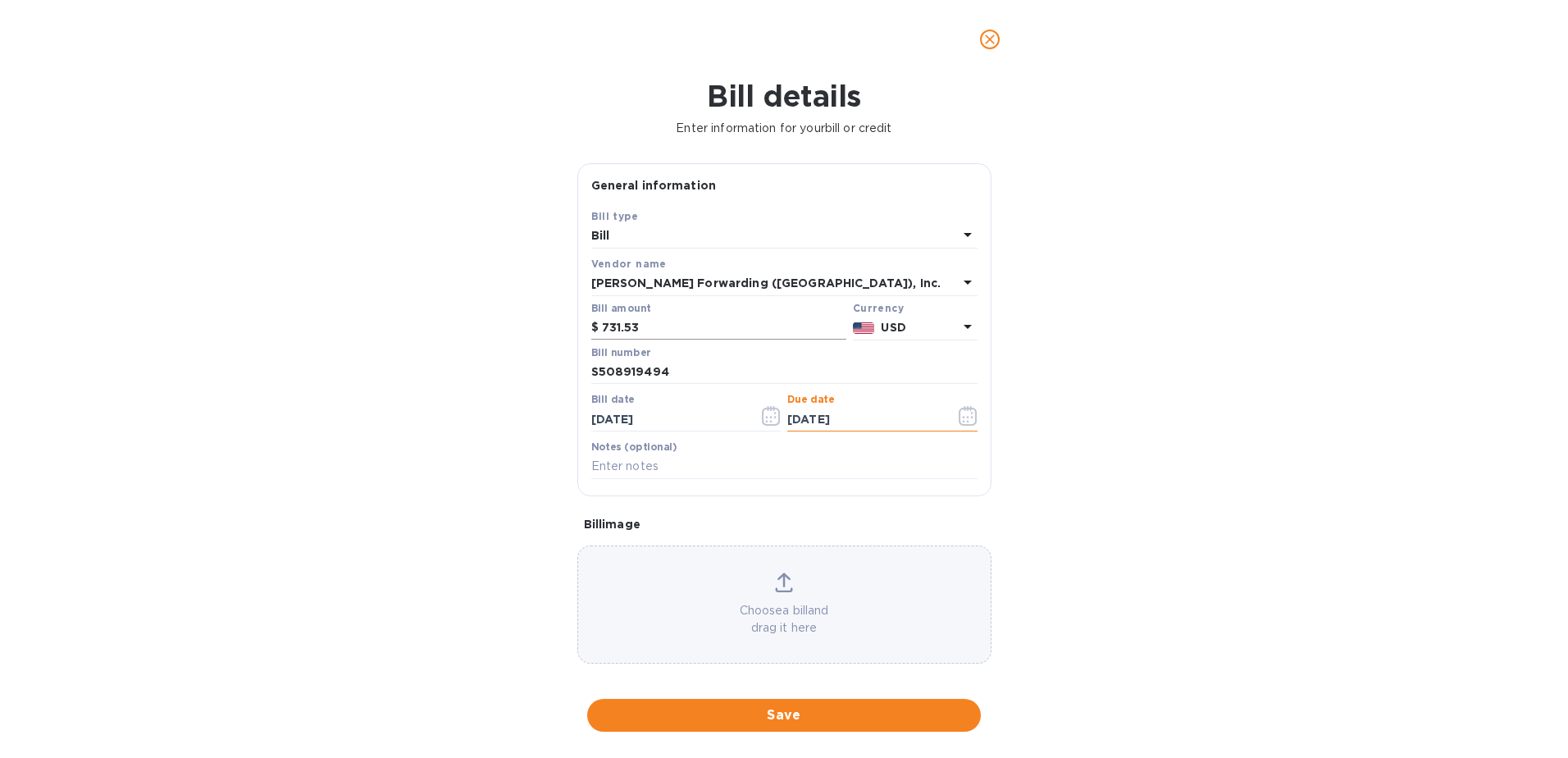
type input "[DATE]"
type input "SEA503323202"
click at [841, 701] on button "Save" at bounding box center [784, 716] width 394 height 33
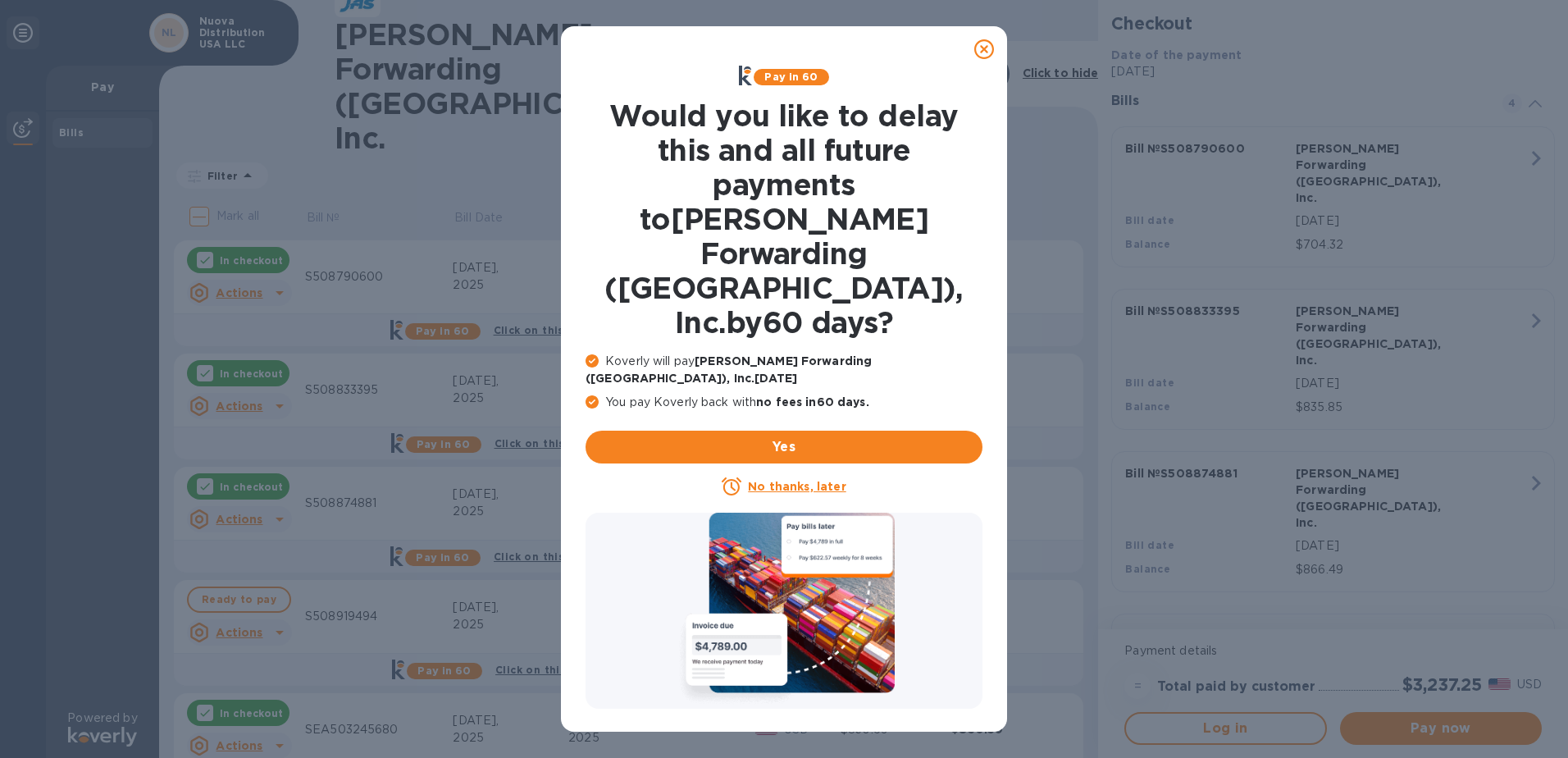
click at [813, 480] on u "No thanks, later" at bounding box center [796, 486] width 97 height 13
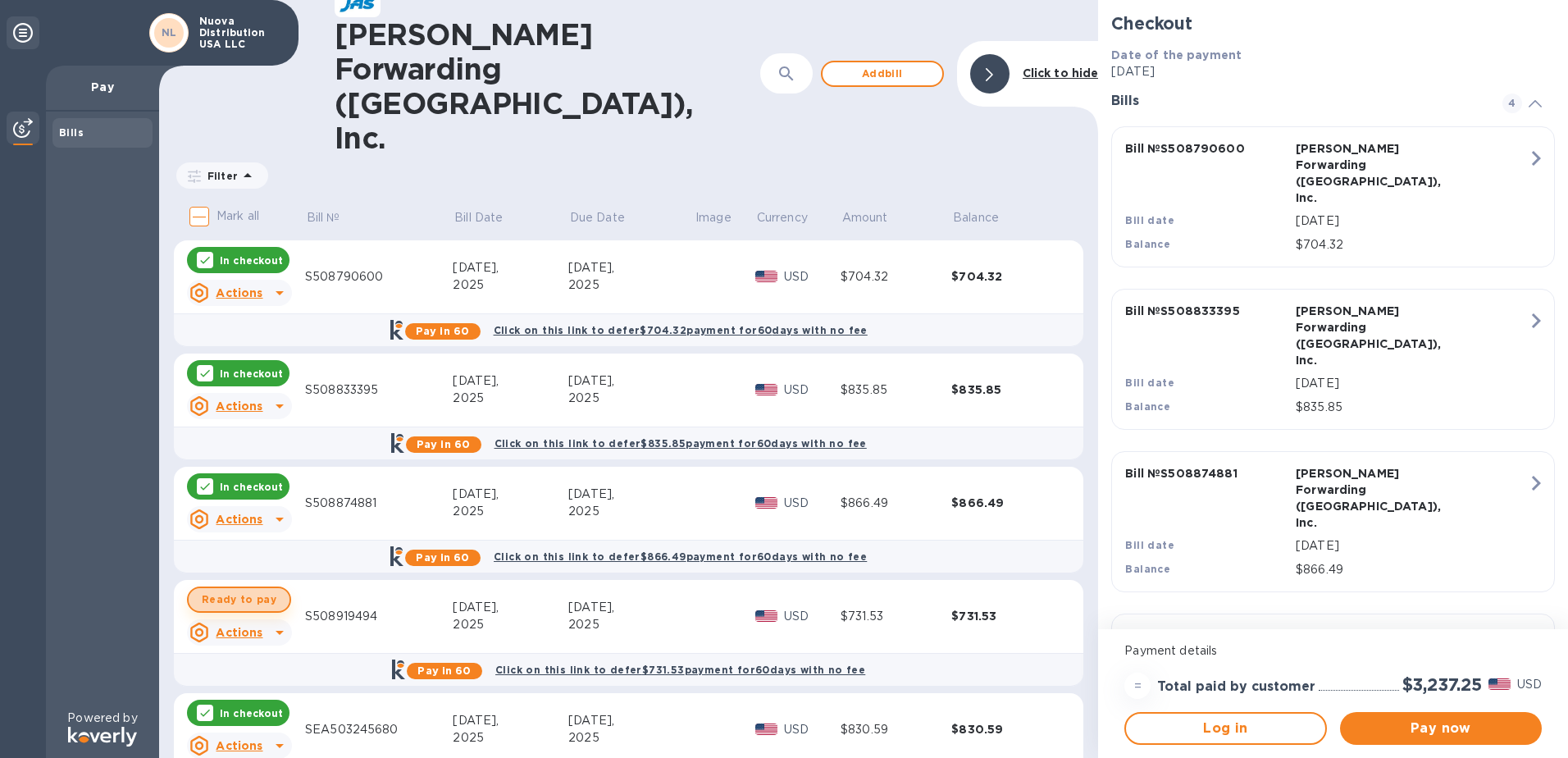
click at [244, 590] on span "Ready to pay" at bounding box center [239, 599] width 74 height 19
checkbox input "true"
click at [1444, 730] on span "Pay now" at bounding box center [1440, 728] width 175 height 19
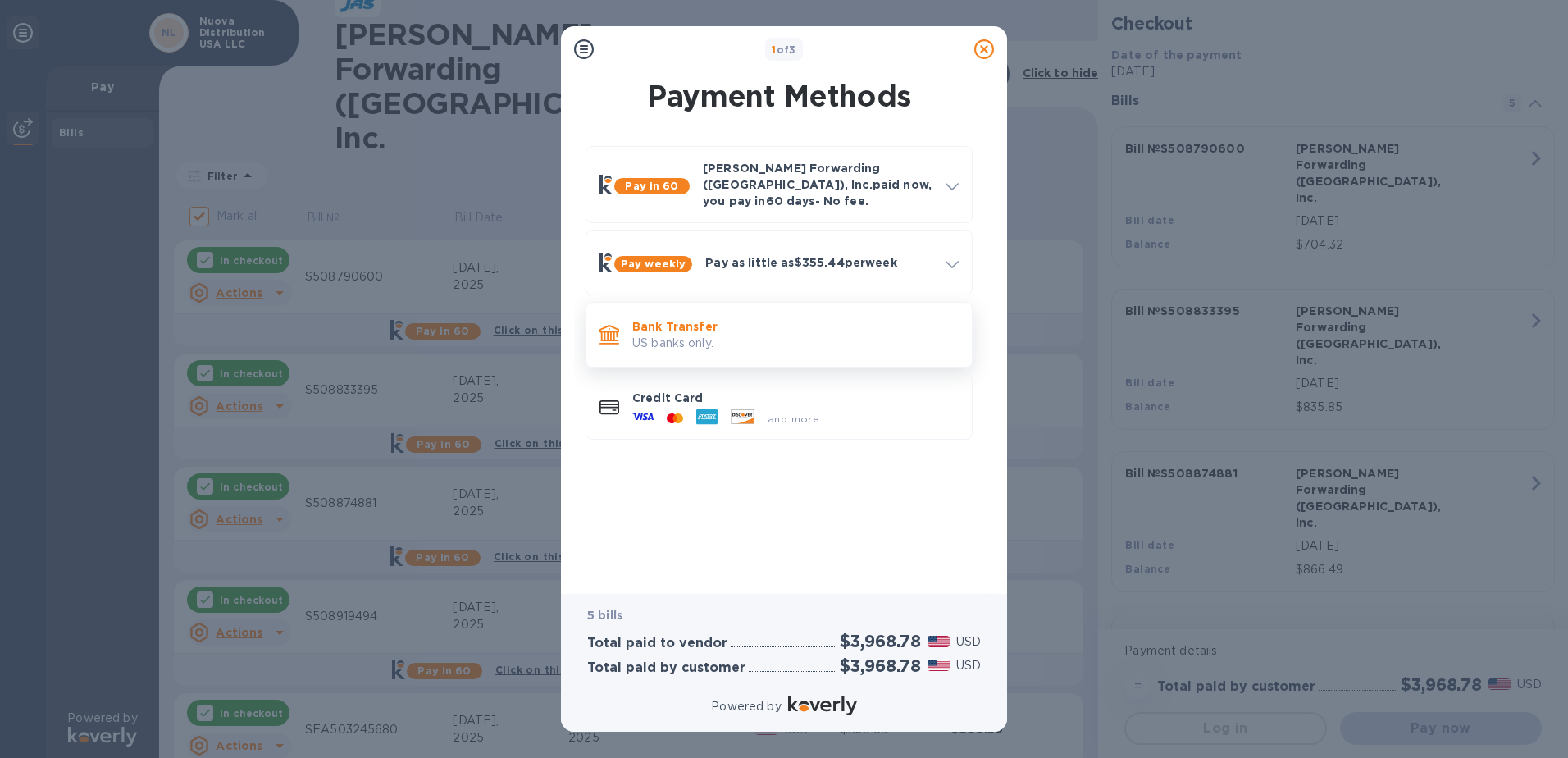
click at [789, 340] on div "Bank Transfer US banks only." at bounding box center [795, 335] width 339 height 47
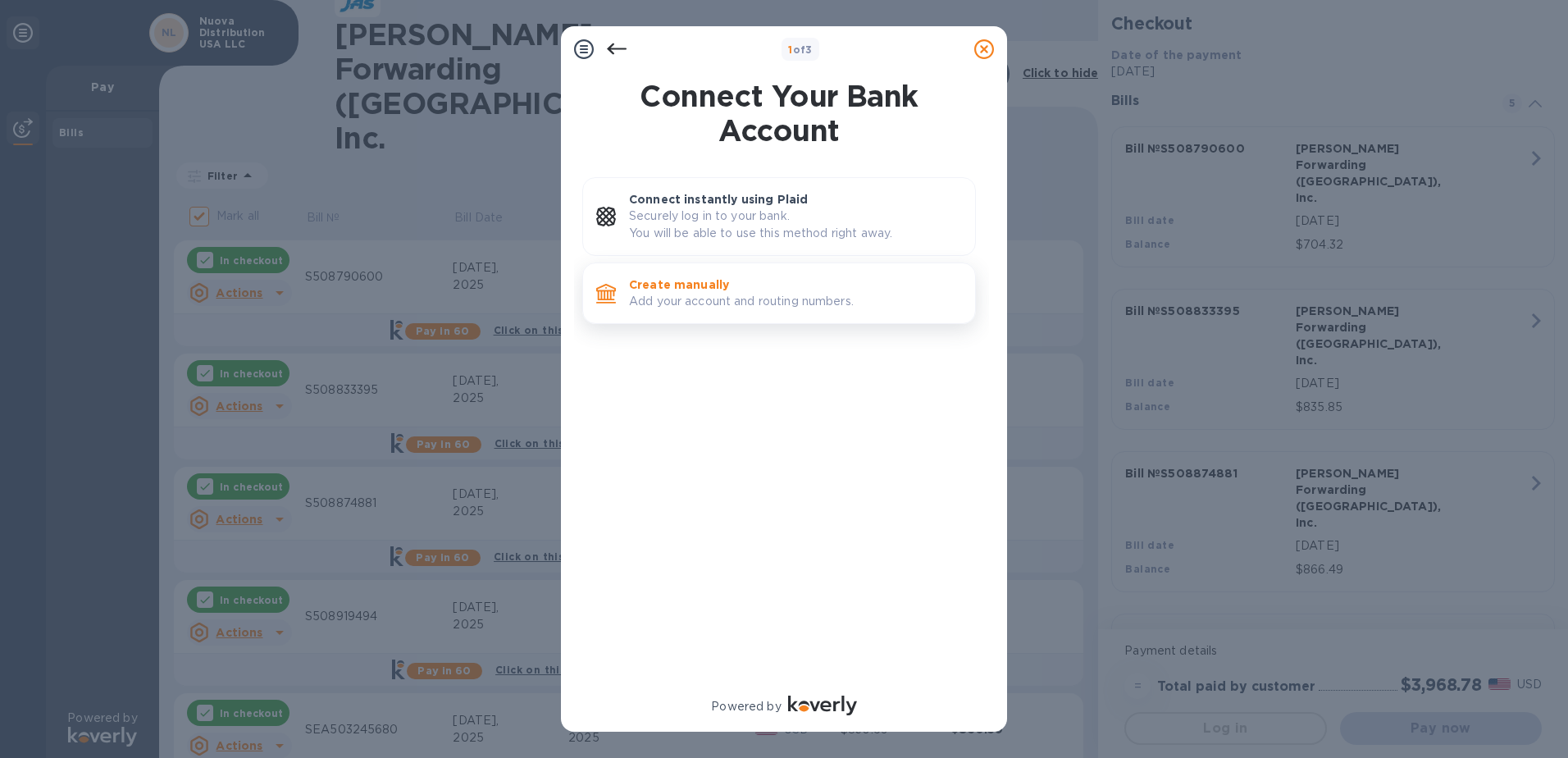
click at [786, 306] on p "Add your account and routing numbers." at bounding box center [795, 301] width 333 height 17
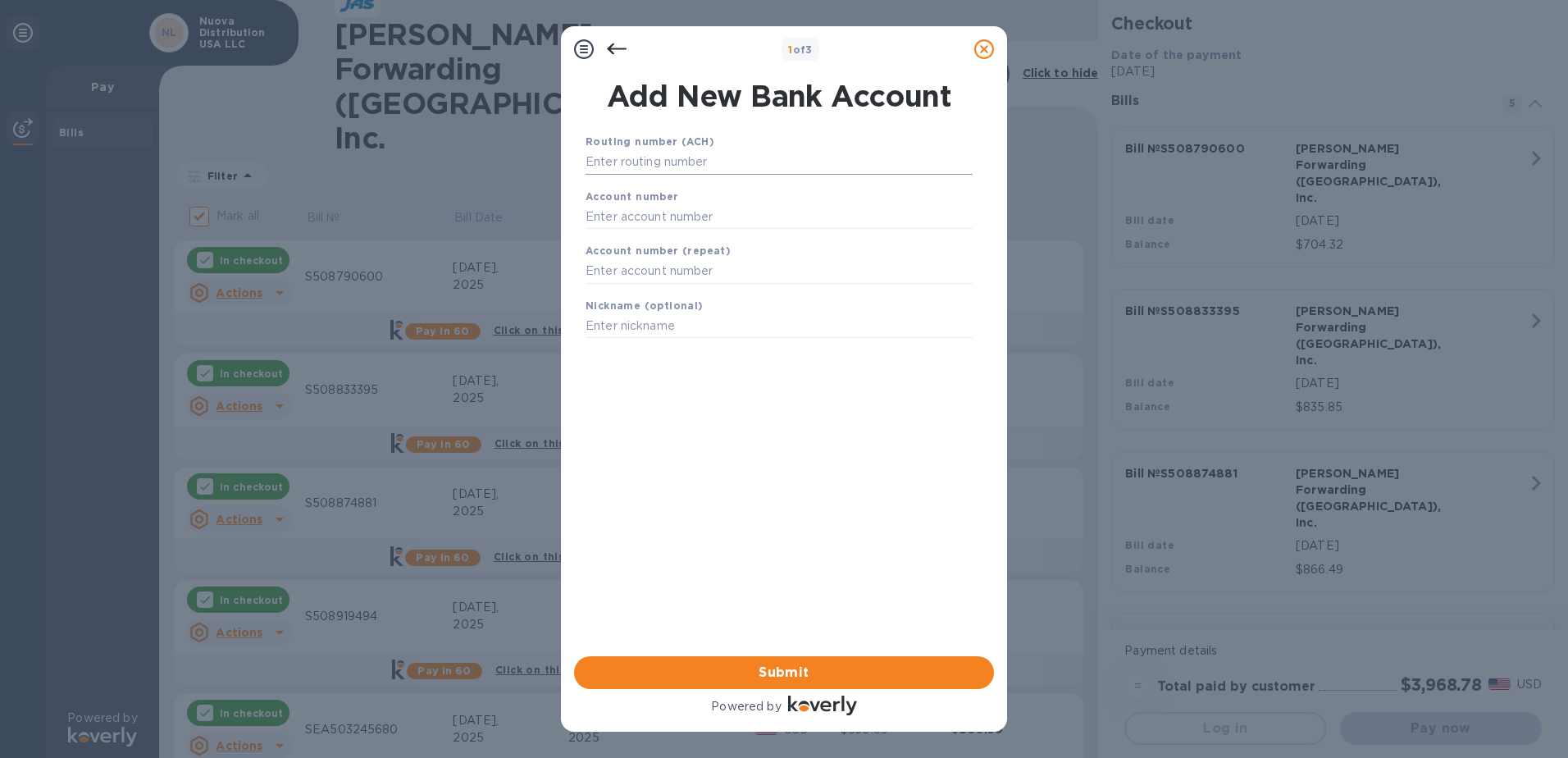
click at [755, 168] on input "text" at bounding box center [779, 162] width 387 height 25
type input "325180113"
type input "402582961"
click at [851, 666] on span "Submit" at bounding box center [784, 672] width 394 height 19
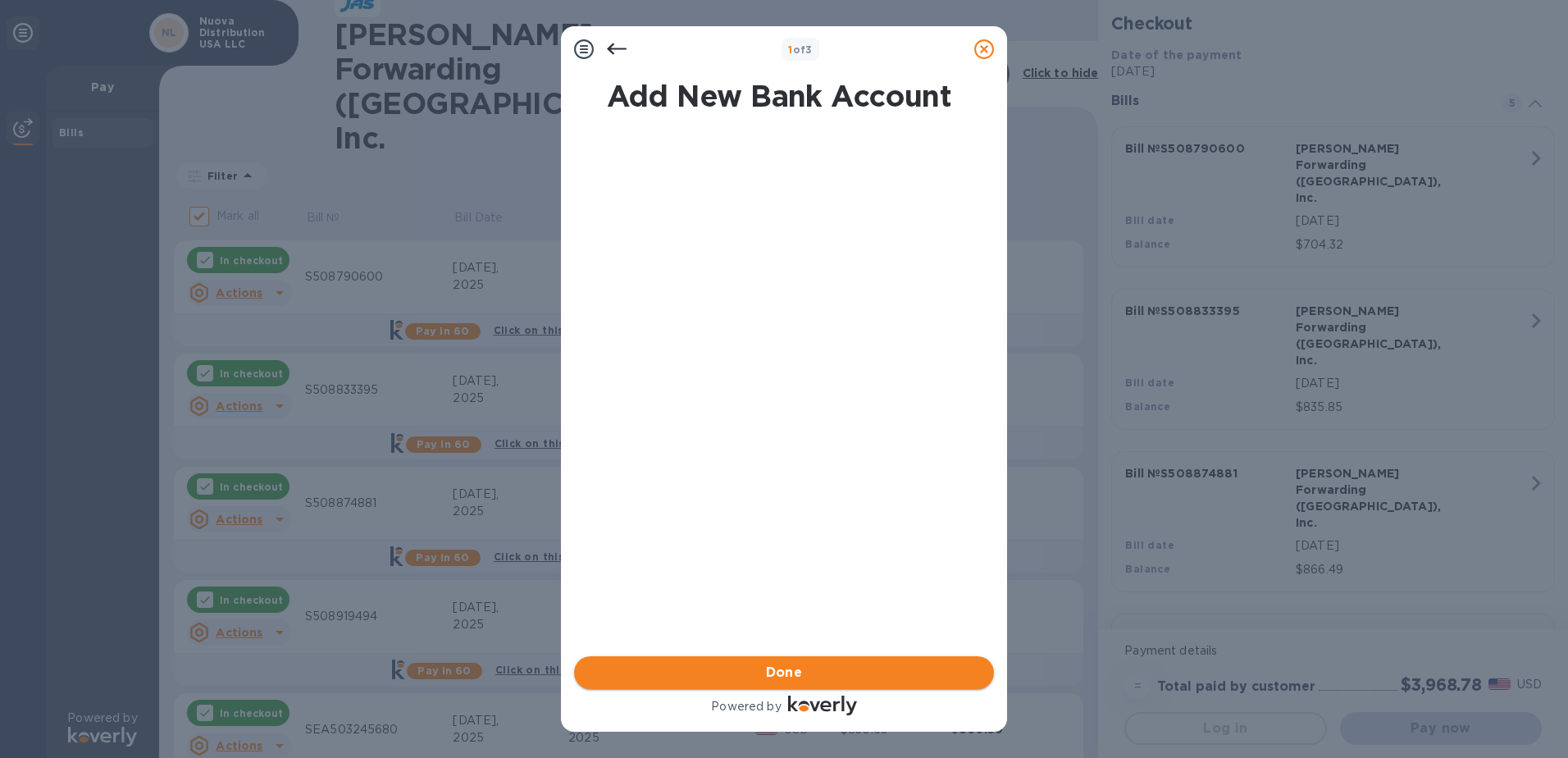
click at [851, 666] on span "Done" at bounding box center [784, 672] width 394 height 19
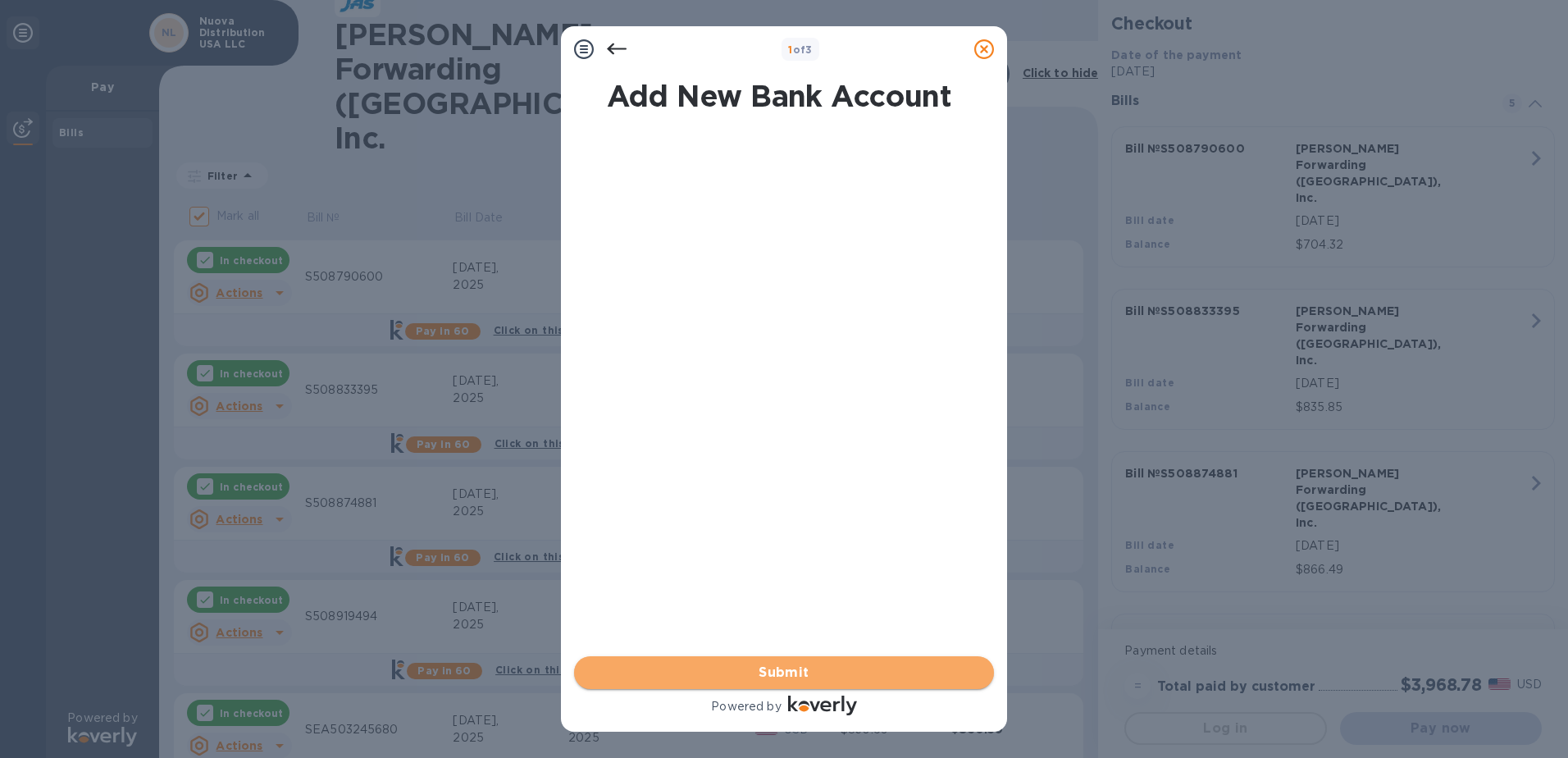
click at [851, 666] on span "Submit" at bounding box center [784, 672] width 394 height 19
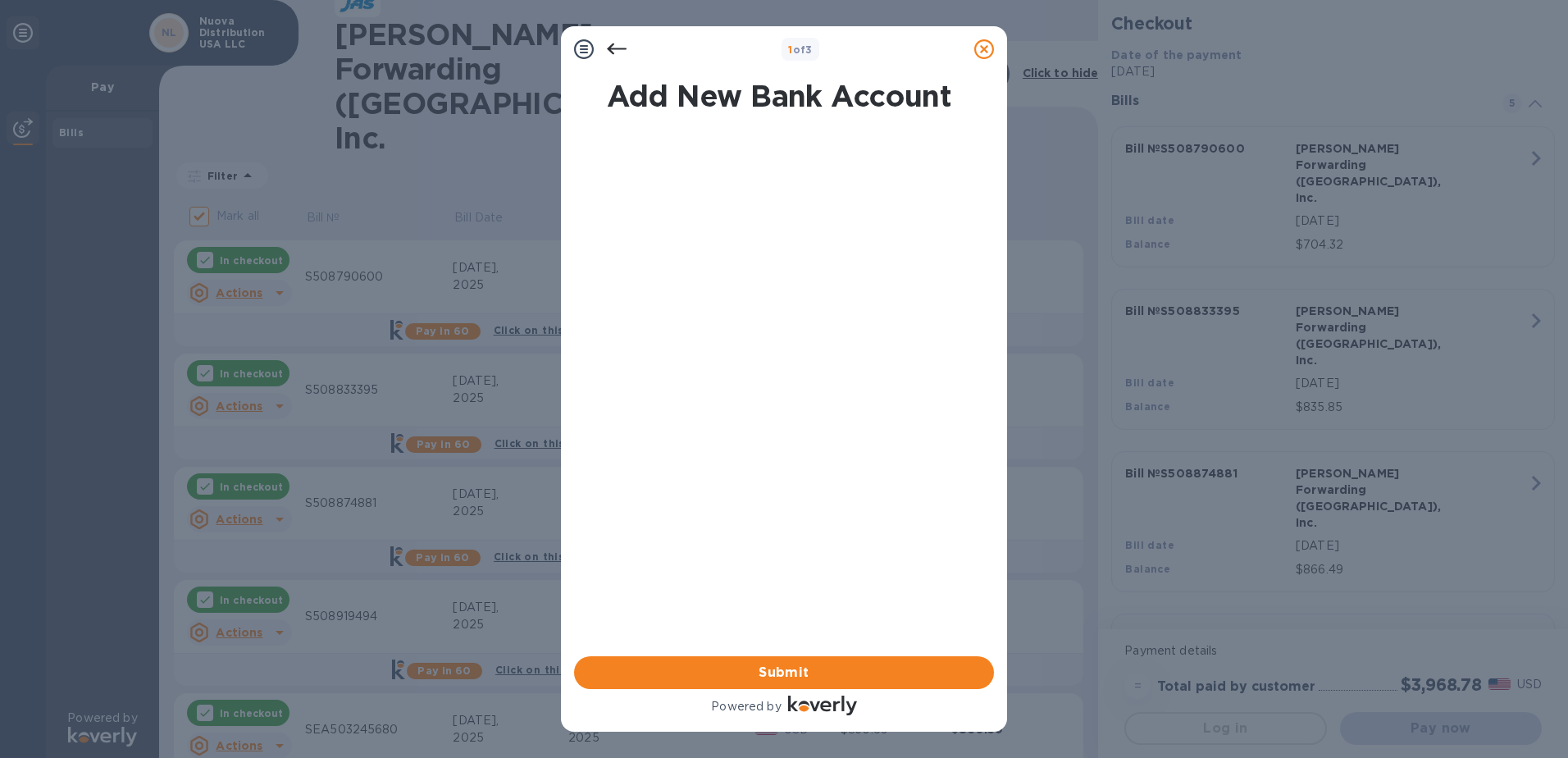
click at [617, 49] on icon at bounding box center [617, 49] width 19 height 12
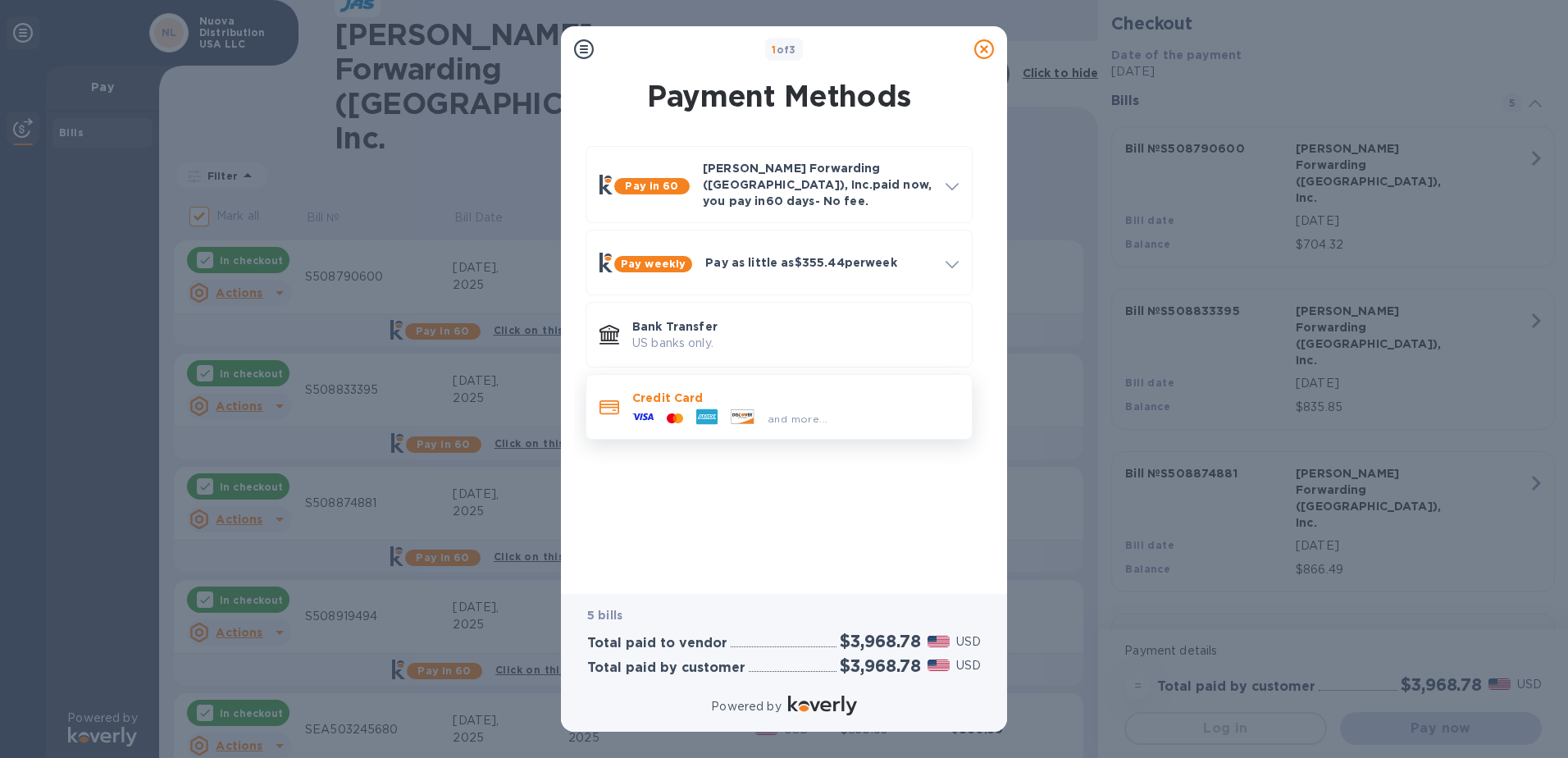
click at [707, 409] on icon at bounding box center [706, 417] width 21 height 16
